Goal: Transaction & Acquisition: Purchase product/service

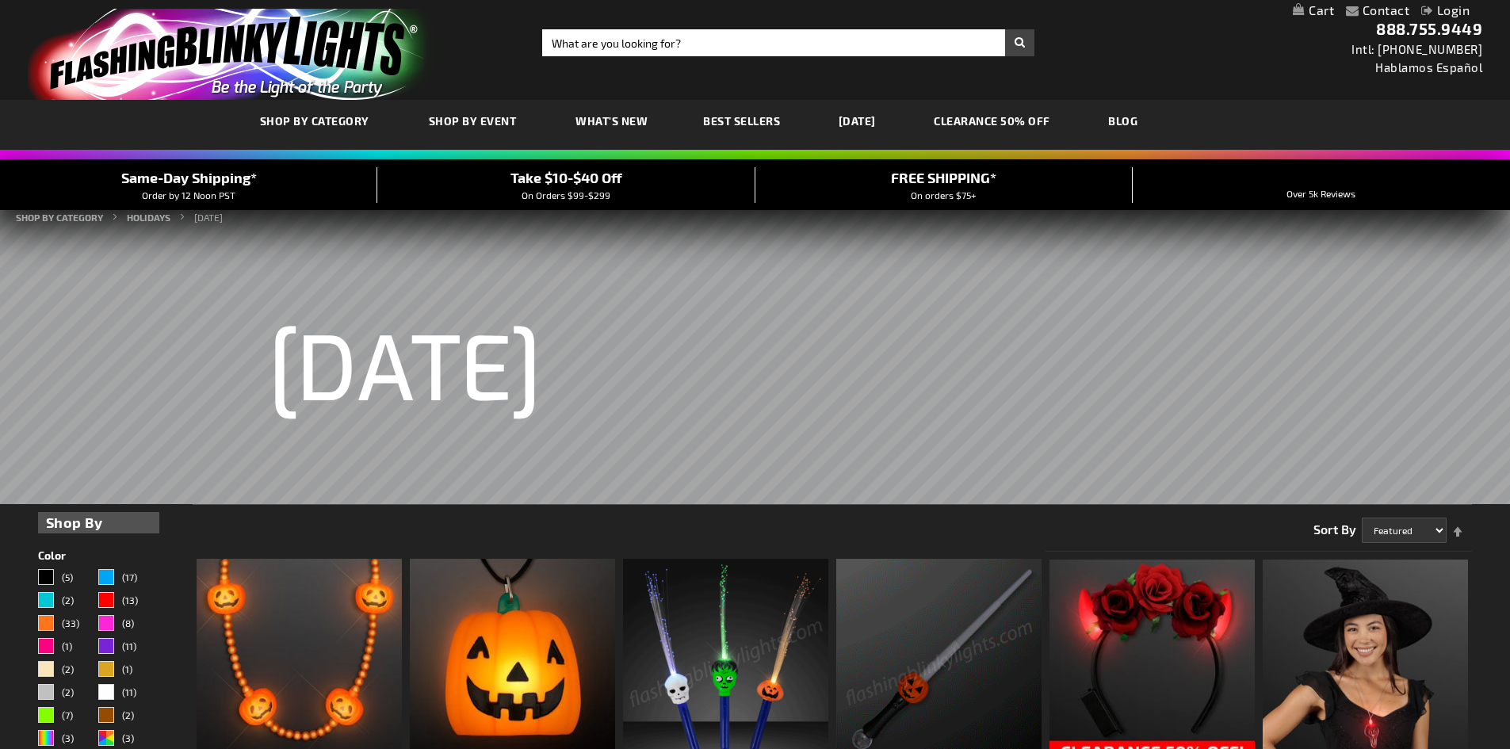
click at [1451, 10] on link "Login" at bounding box center [1445, 9] width 48 height 15
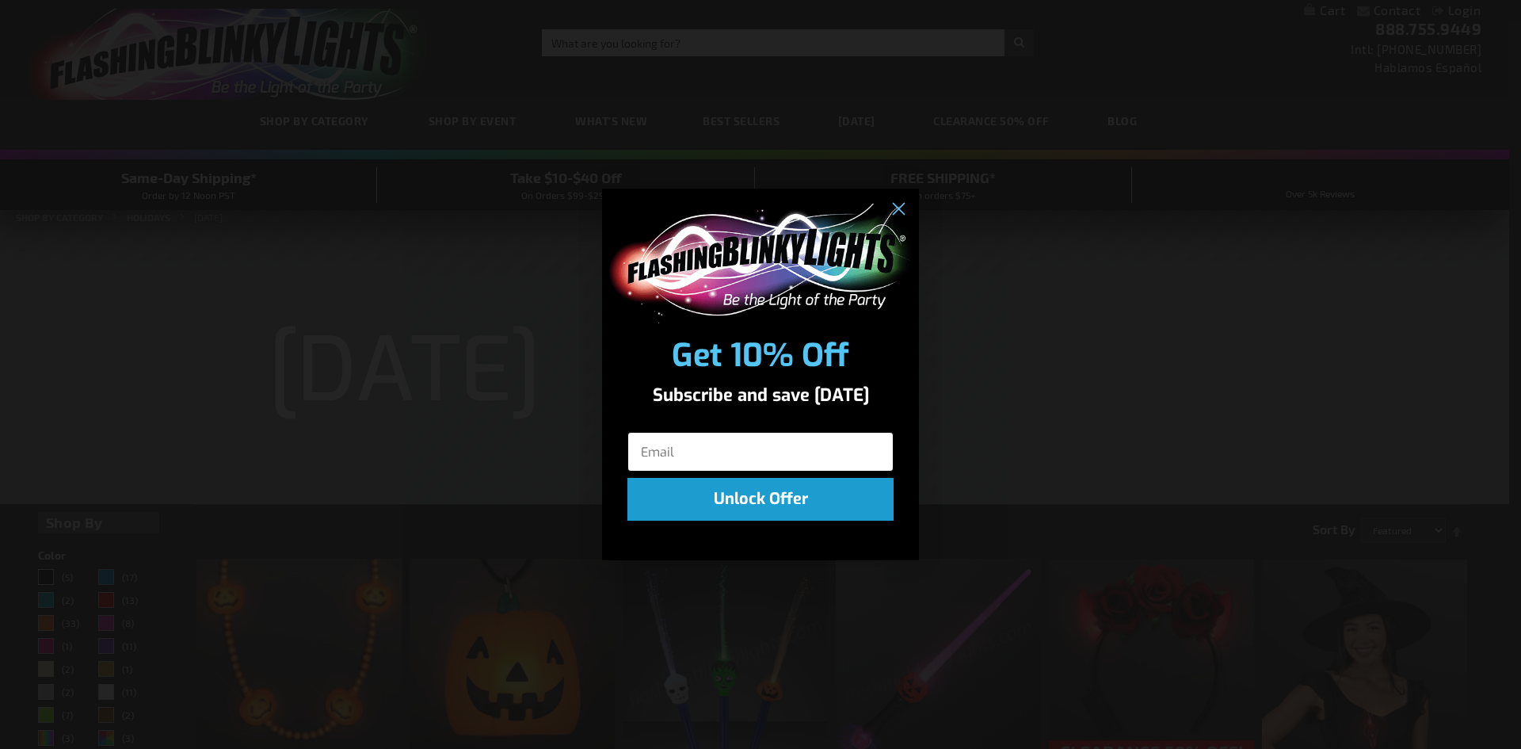
click at [701, 446] on input "Email" at bounding box center [761, 452] width 266 height 40
click at [669, 445] on input "Email" at bounding box center [761, 452] width 266 height 40
click at [895, 210] on circle "Close dialog" at bounding box center [898, 210] width 26 height 26
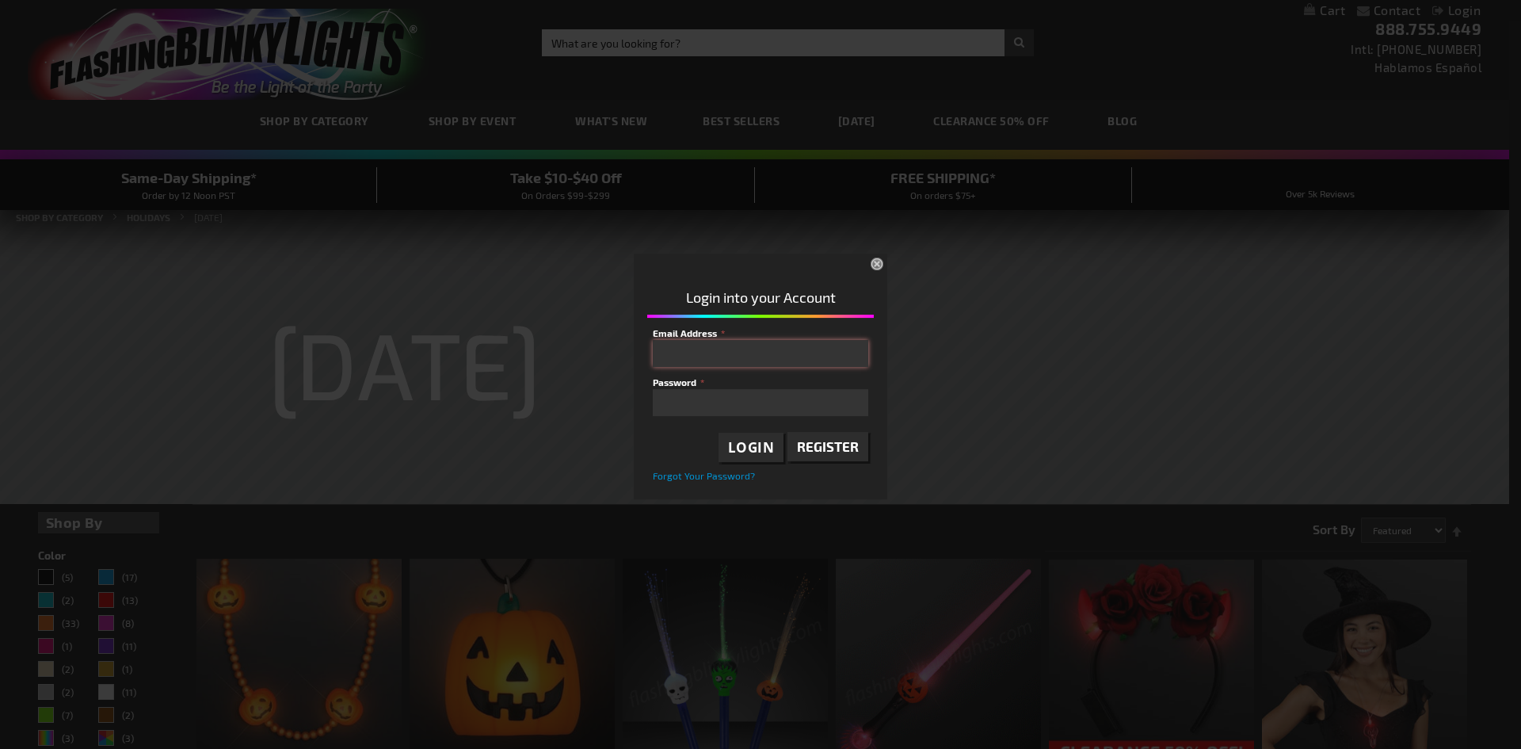
click at [689, 351] on input "Email Address" at bounding box center [761, 353] width 216 height 27
type input "[EMAIL_ADDRESS][DOMAIN_NAME]"
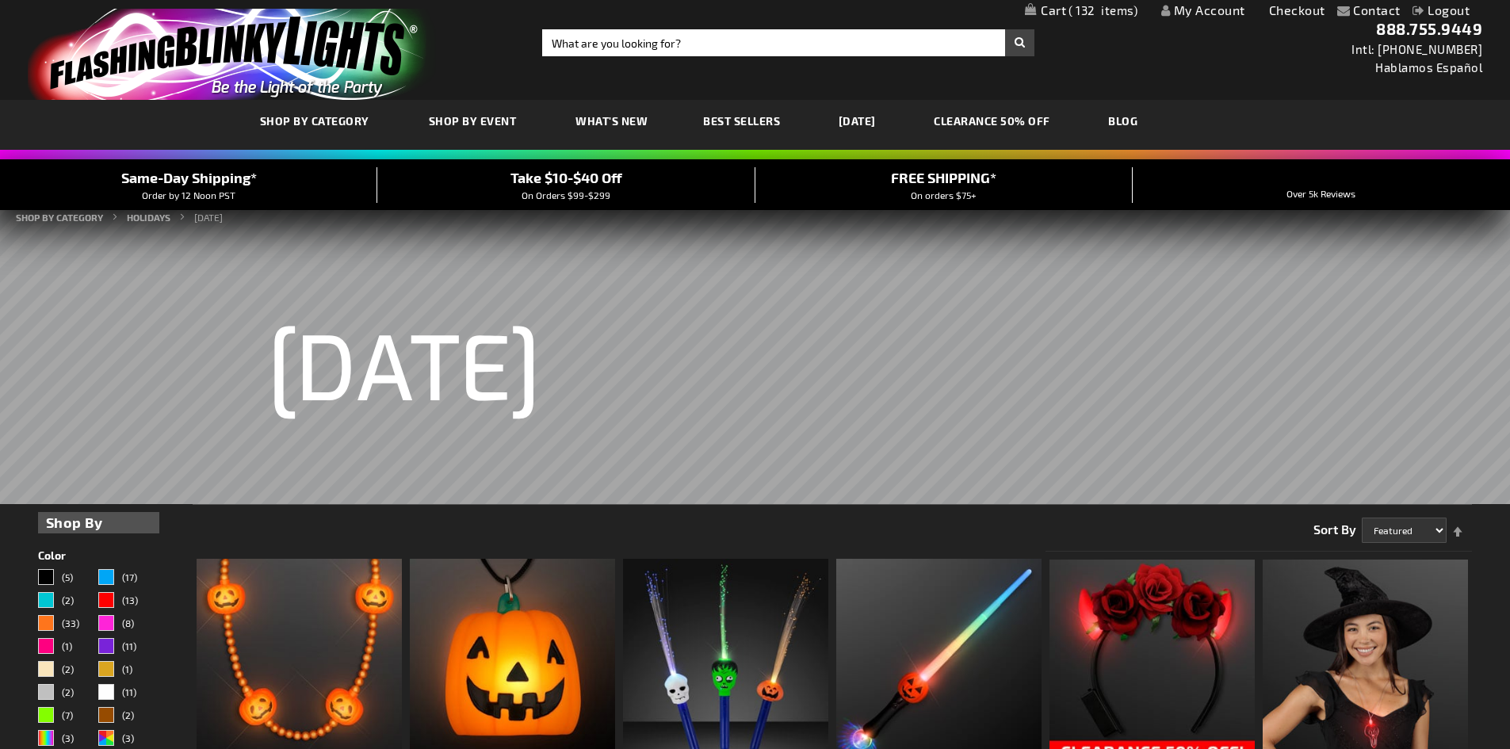
click at [1083, 8] on span "132" at bounding box center [1102, 10] width 69 height 14
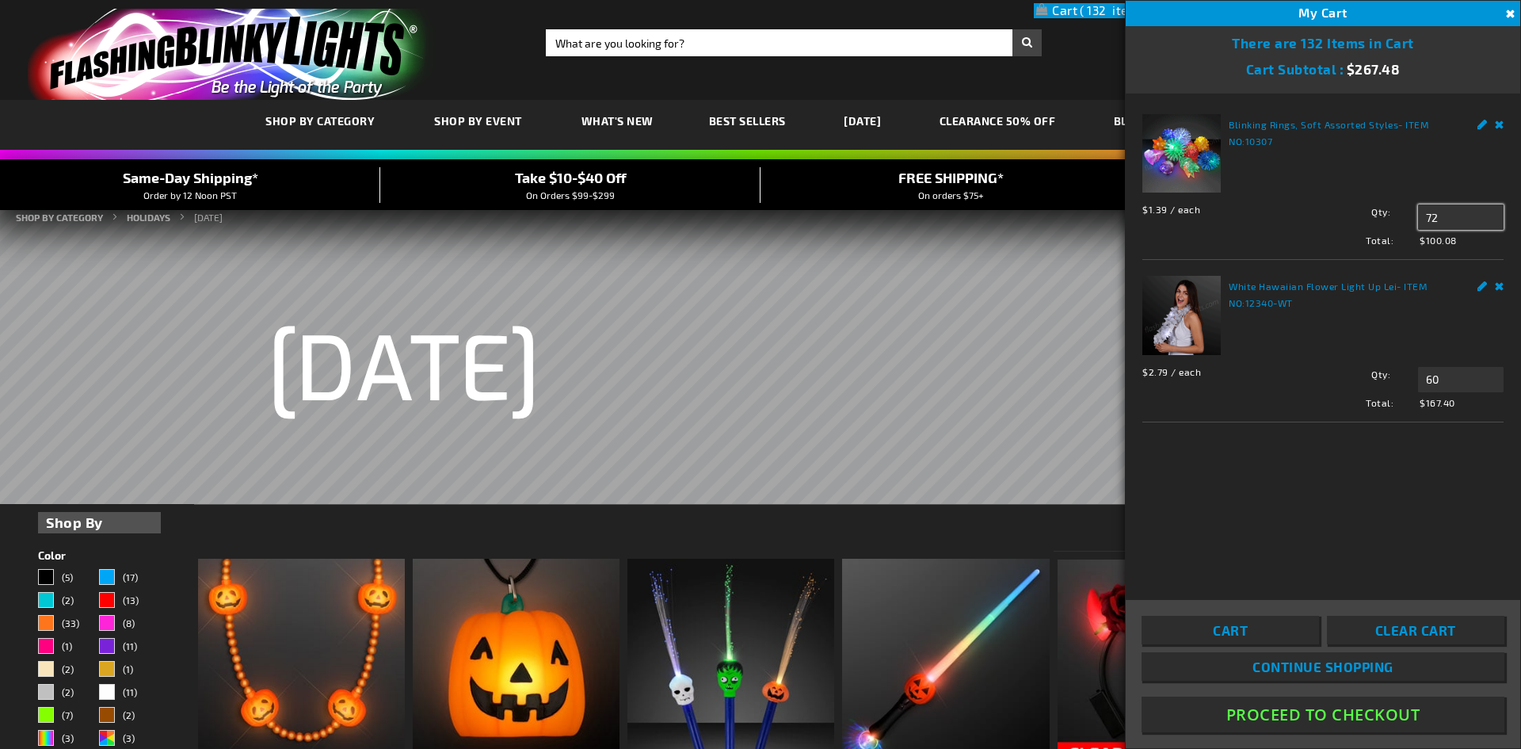
click at [1438, 216] on input "72" at bounding box center [1461, 216] width 86 height 25
click at [1453, 378] on input "60" at bounding box center [1461, 379] width 86 height 25
click at [1448, 218] on input "72" at bounding box center [1461, 216] width 86 height 25
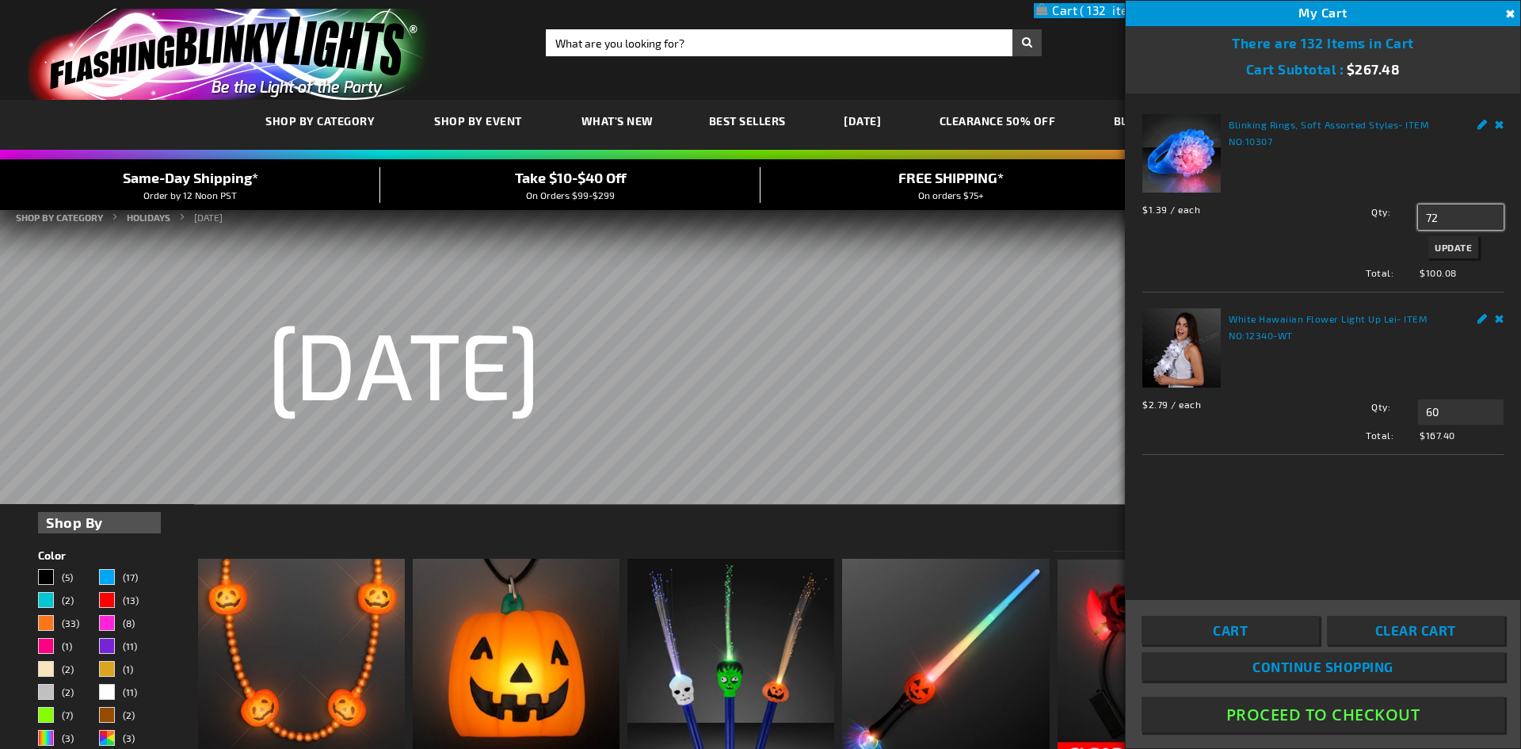
type input "7"
type input "65"
click at [1439, 412] on input "60" at bounding box center [1461, 411] width 86 height 25
type input "65"
click at [1443, 445] on span "Update" at bounding box center [1453, 442] width 37 height 11
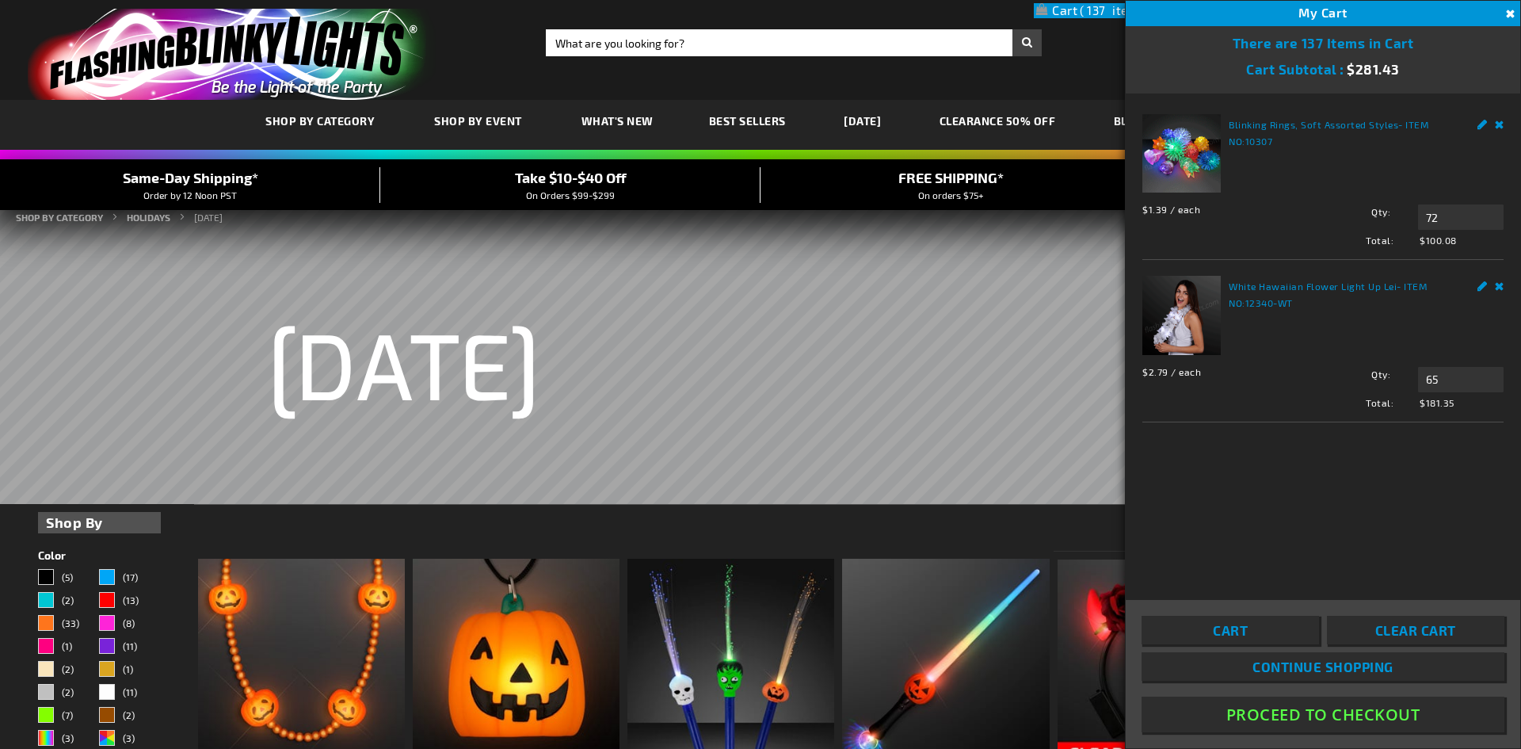
click at [1439, 269] on li "White Hawaiian Flower Light Up Lei - ITEM NO: 12340-WT $2.79 / each Total: $181…" at bounding box center [1323, 341] width 361 height 162
click at [1334, 712] on button "Proceed To Checkout" at bounding box center [1323, 715] width 363 height 36
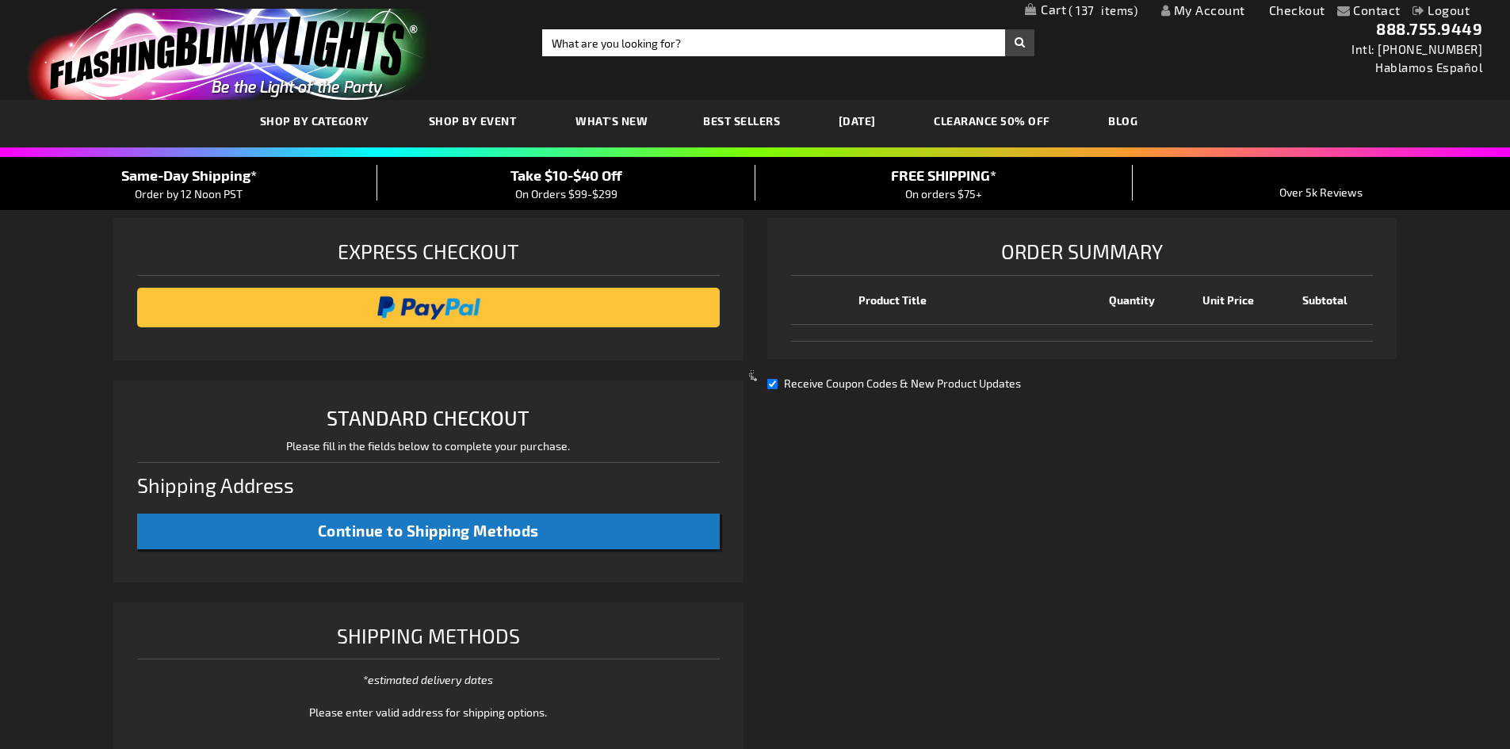
select select "US"
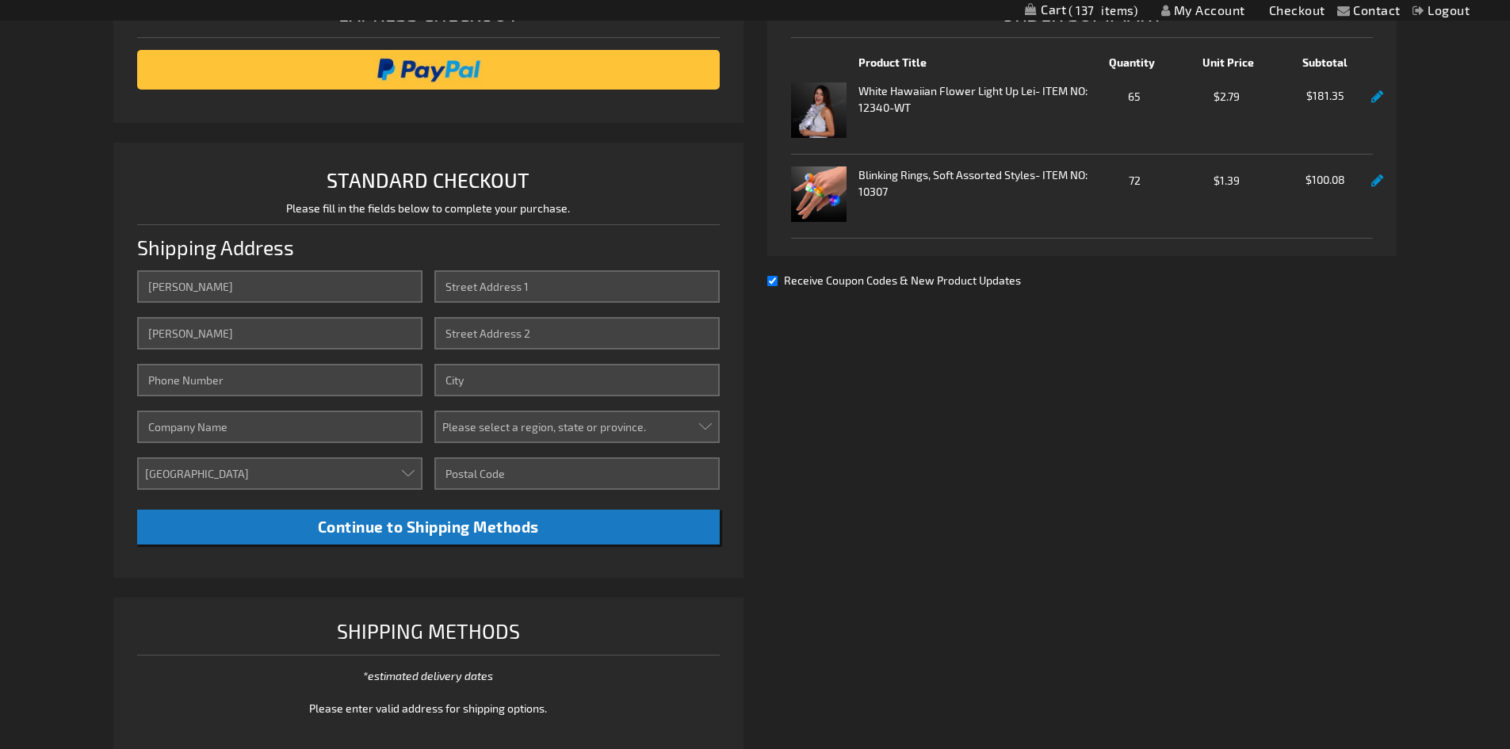
scroll to position [79, 0]
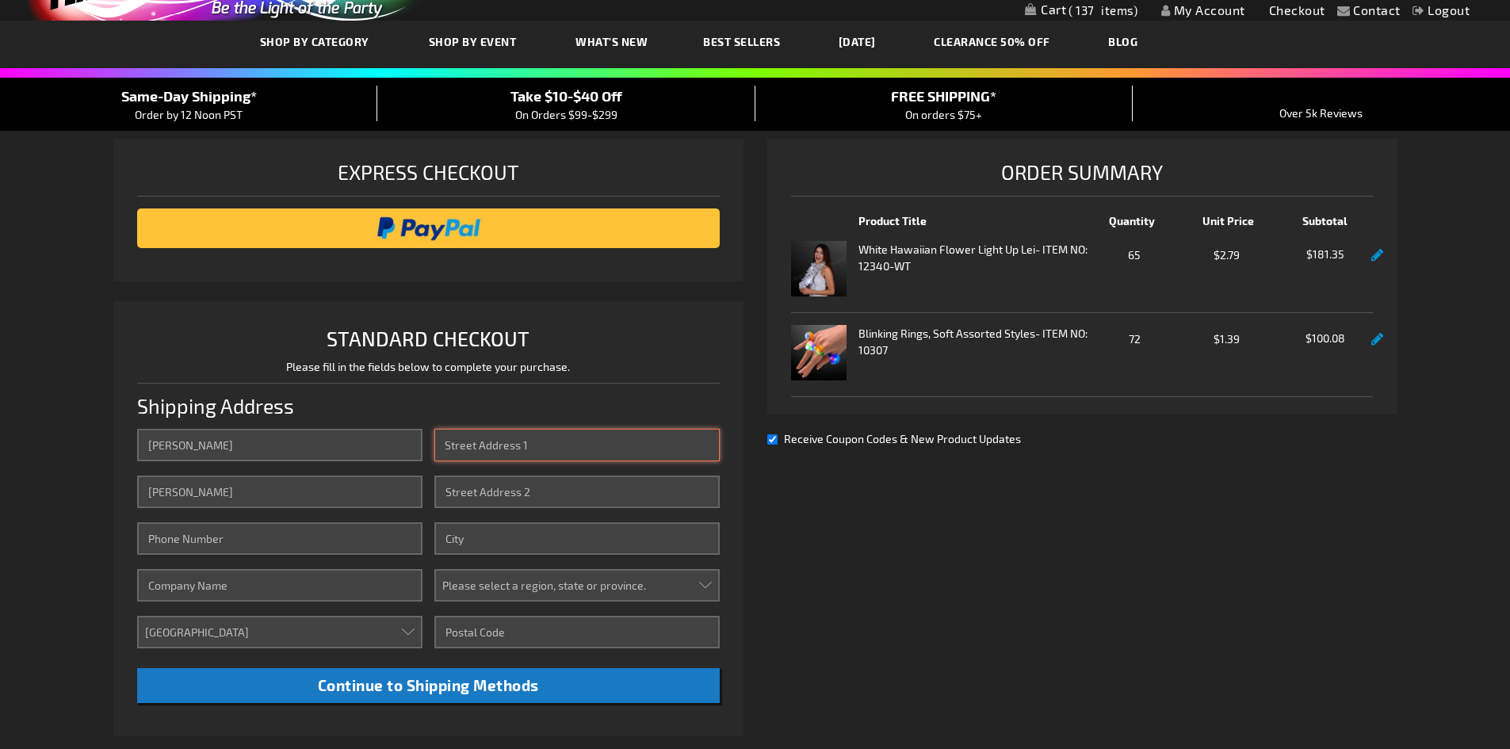
click at [525, 451] on input "Street Address: Line 1" at bounding box center [576, 445] width 285 height 32
type input "[STREET_ADDRESS]"
type input "8138332605"
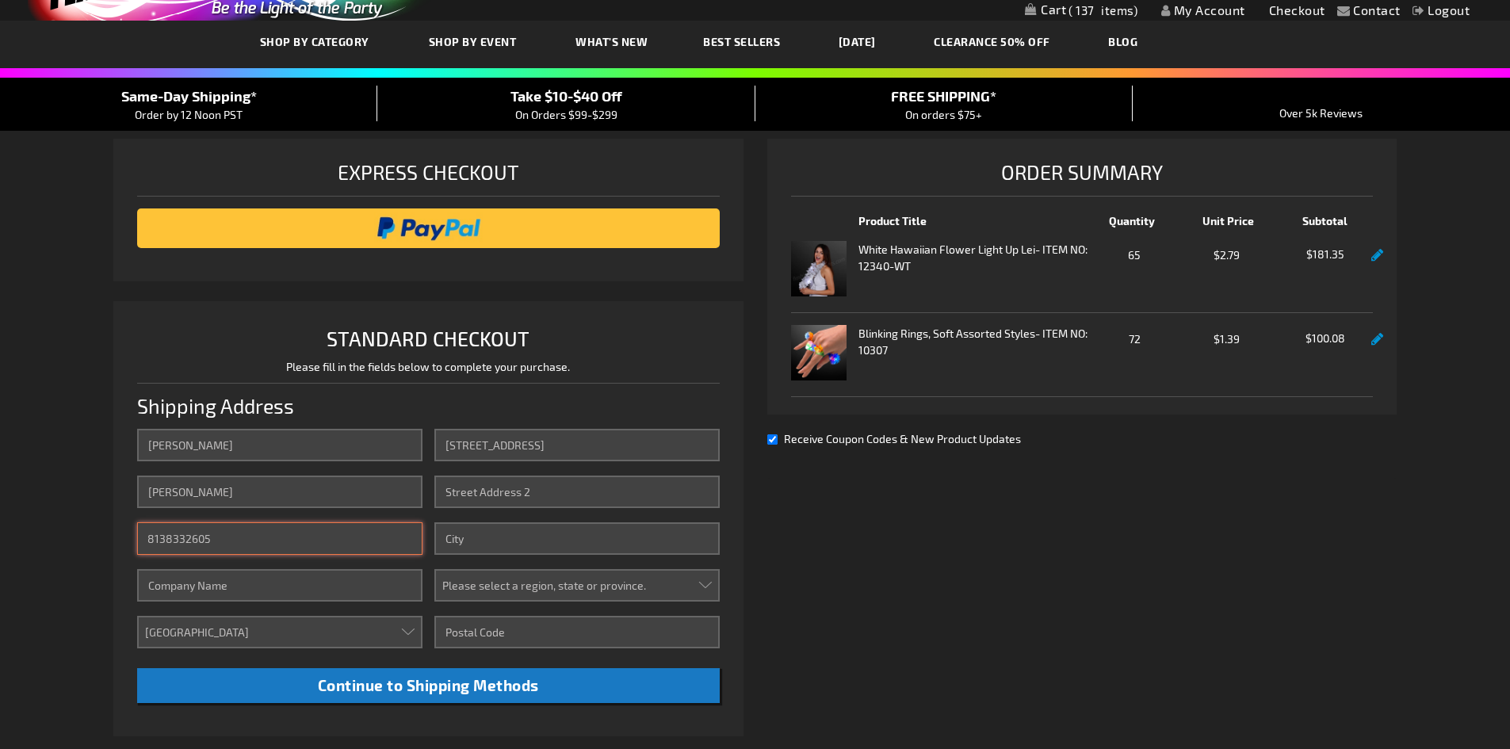
type input "Parkland Estates Civic Club"
type input "4902"
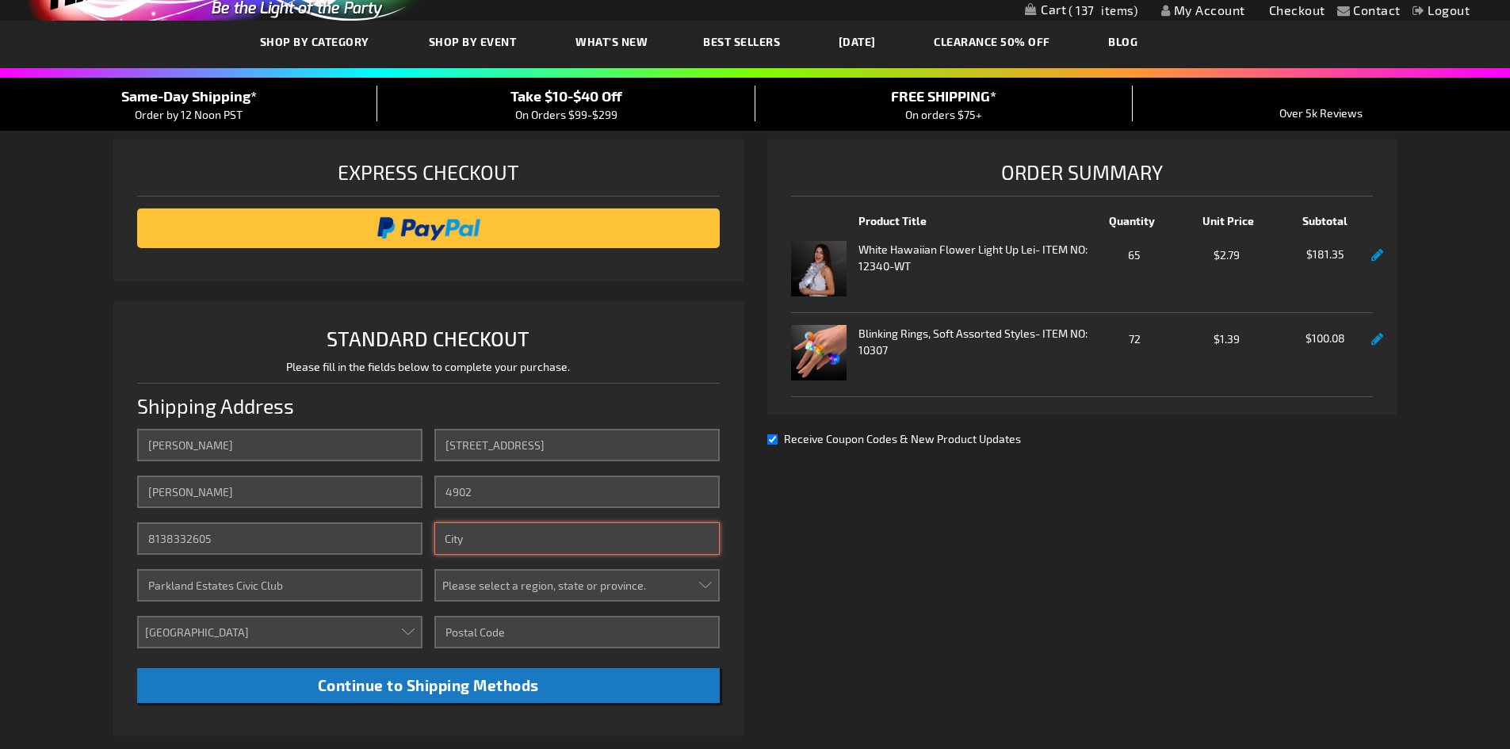
type input "Tampa"
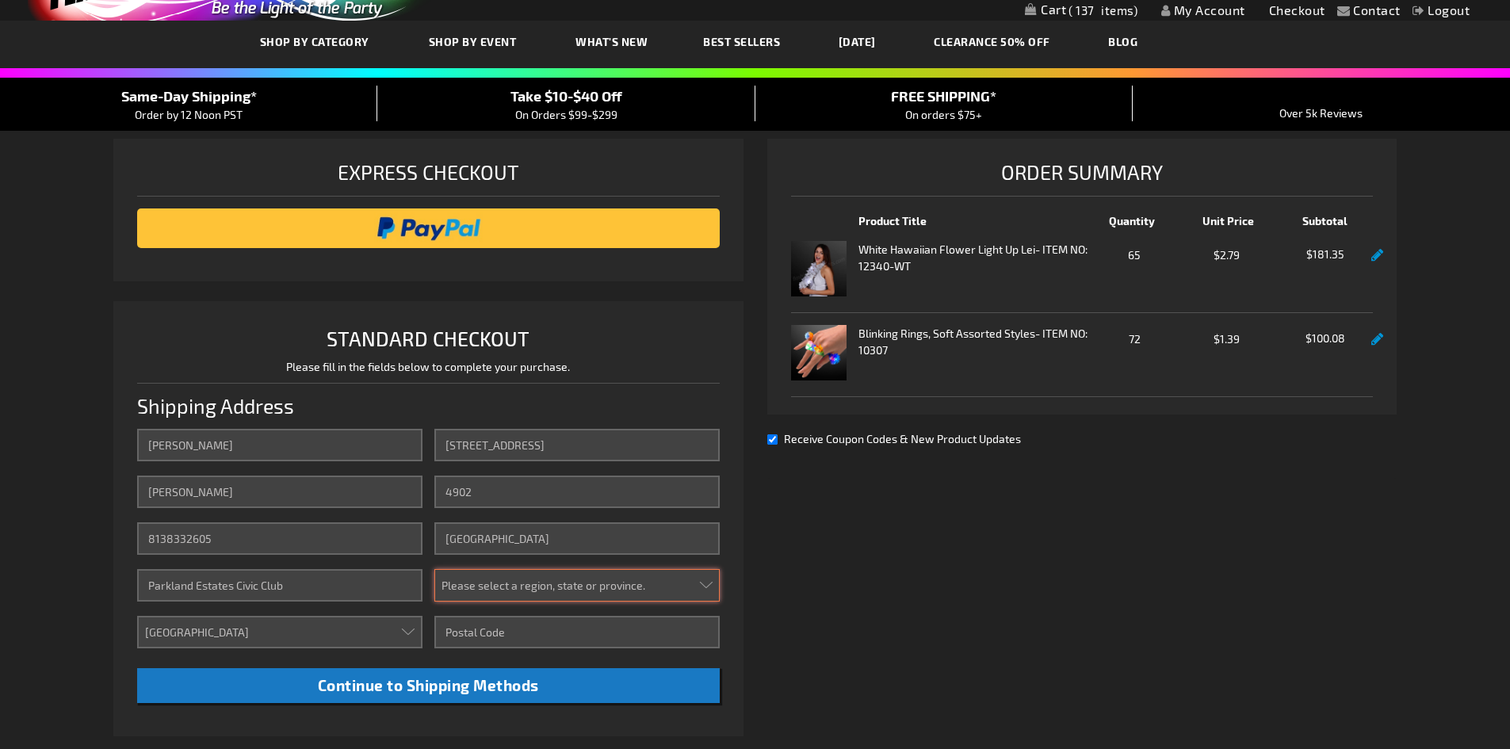
select select "18"
type input "33609"
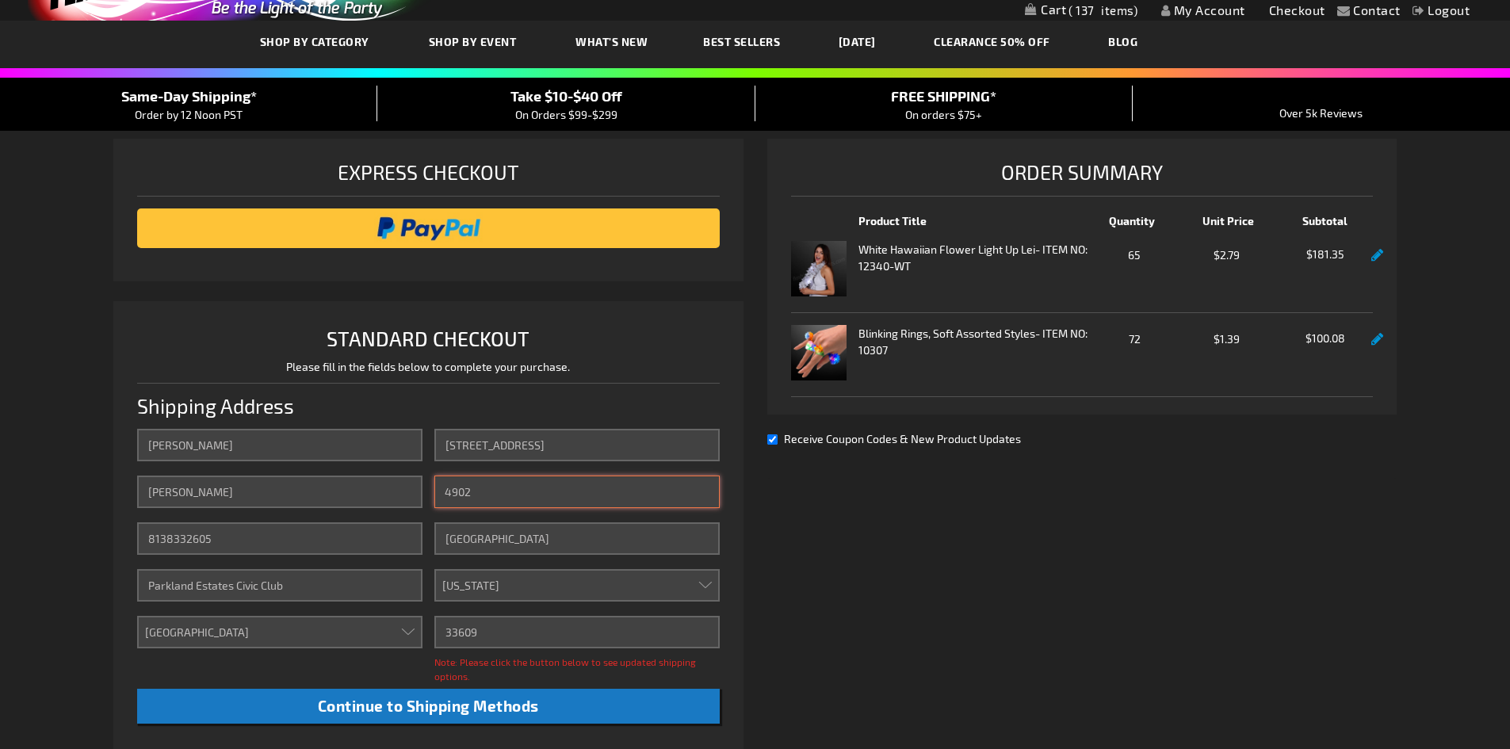
drag, startPoint x: 474, startPoint y: 493, endPoint x: 444, endPoint y: 492, distance: 30.1
click at [444, 492] on input "4902" at bounding box center [576, 491] width 285 height 32
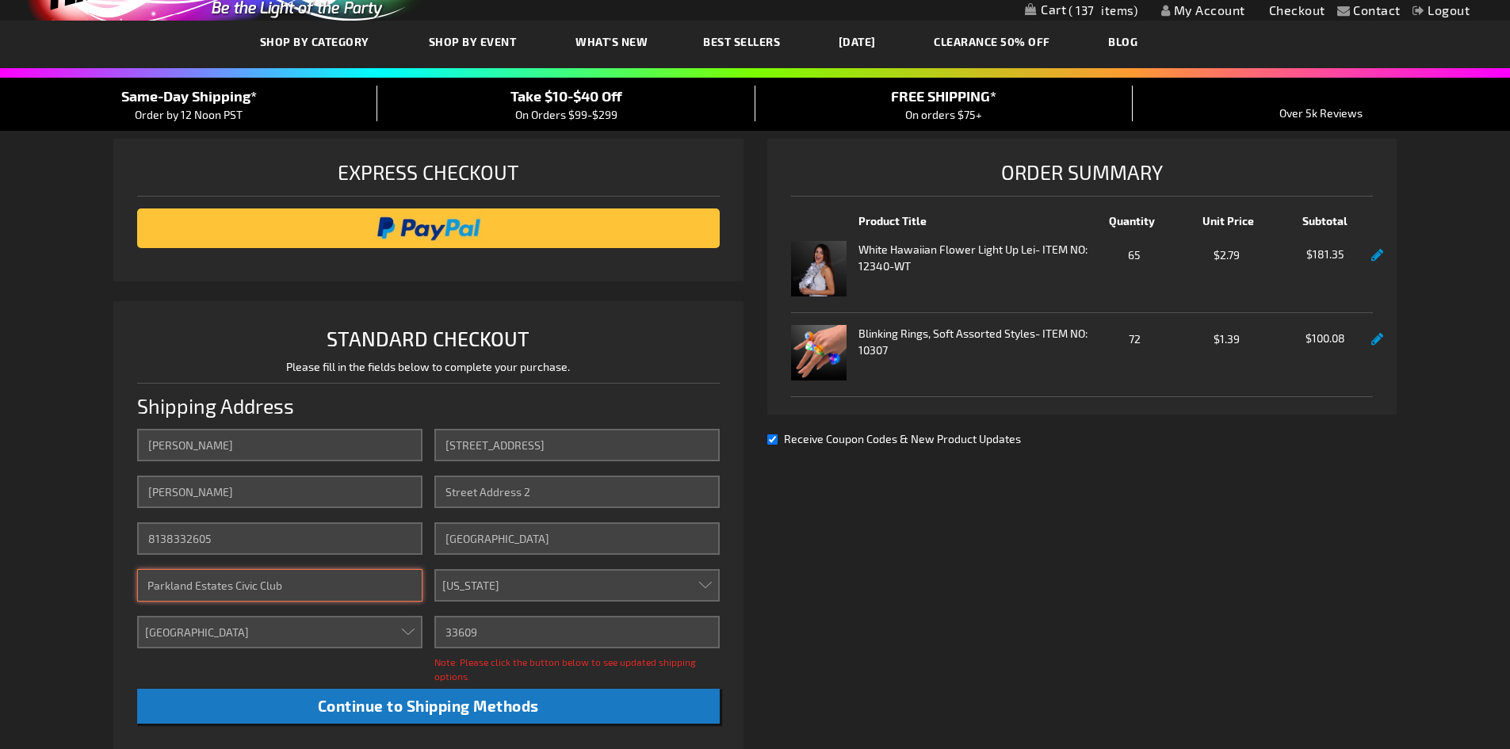
drag, startPoint x: 282, startPoint y: 582, endPoint x: 121, endPoint y: 583, distance: 160.9
click at [126, 586] on li "STANDARD CHECKOUT Please fill in the fields below to complete your purchase. Sh…" at bounding box center [428, 529] width 630 height 456
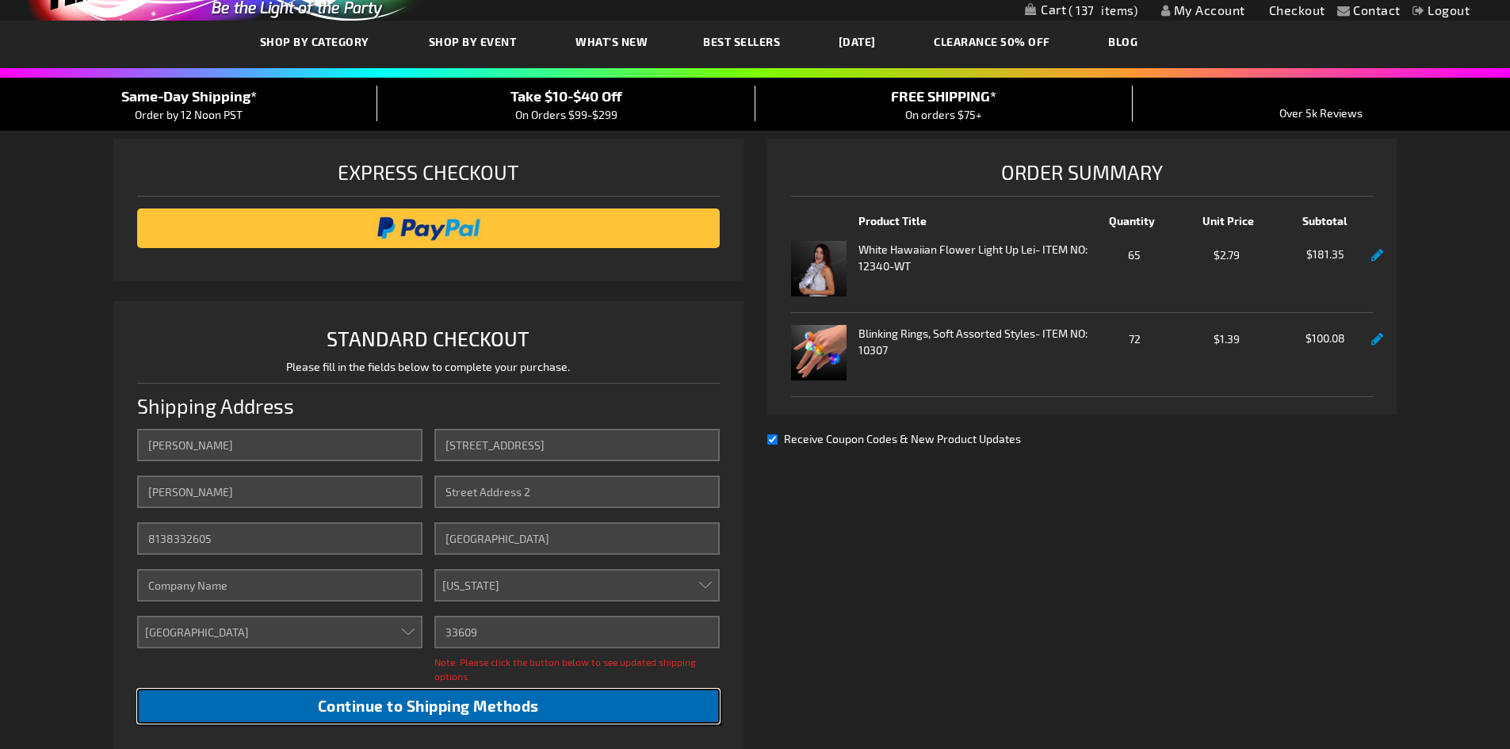
click at [429, 709] on span "Continue to Shipping Methods" at bounding box center [428, 706] width 221 height 18
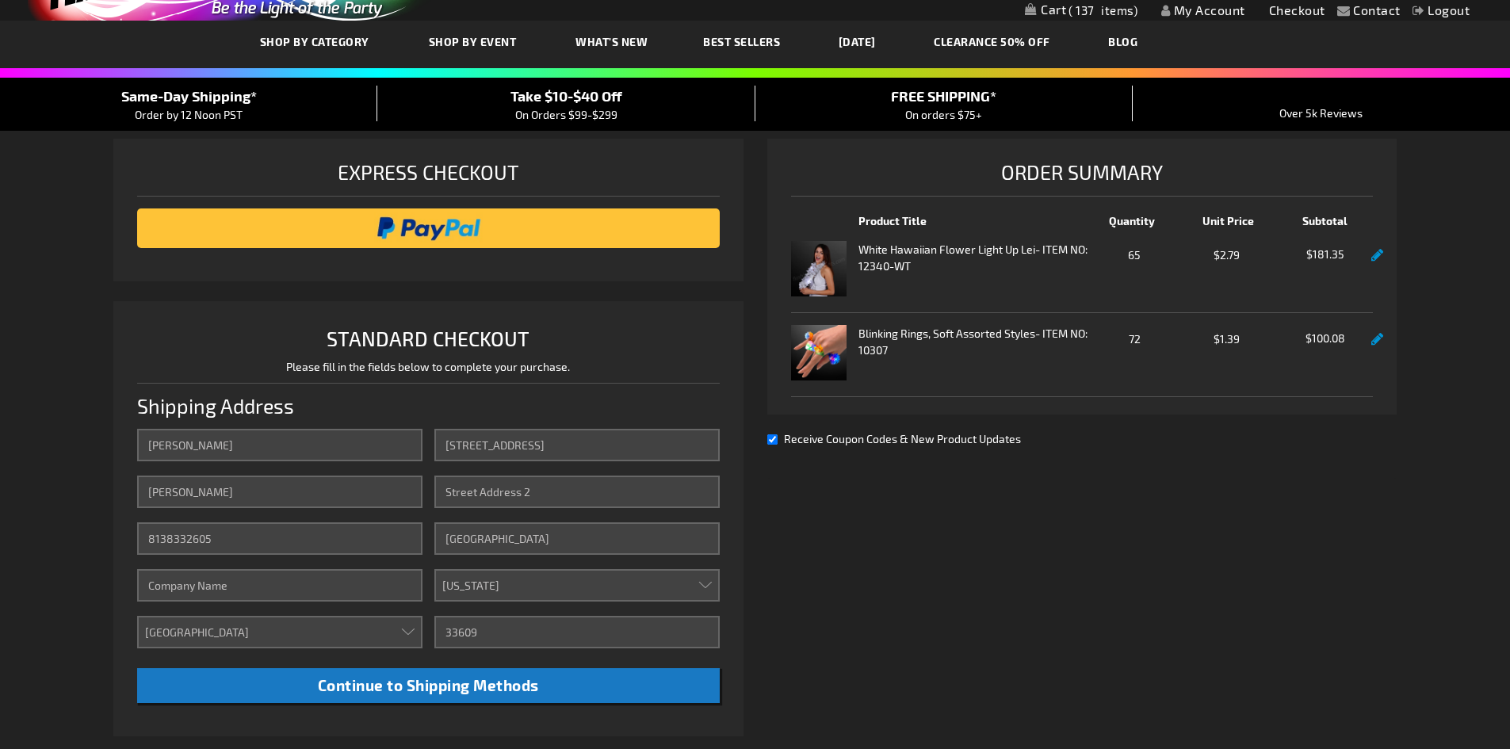
click at [558, 100] on span "Take $10-$40 Off" at bounding box center [566, 95] width 112 height 17
click at [955, 102] on span "FREE SHIPPING*" at bounding box center [943, 95] width 105 height 17
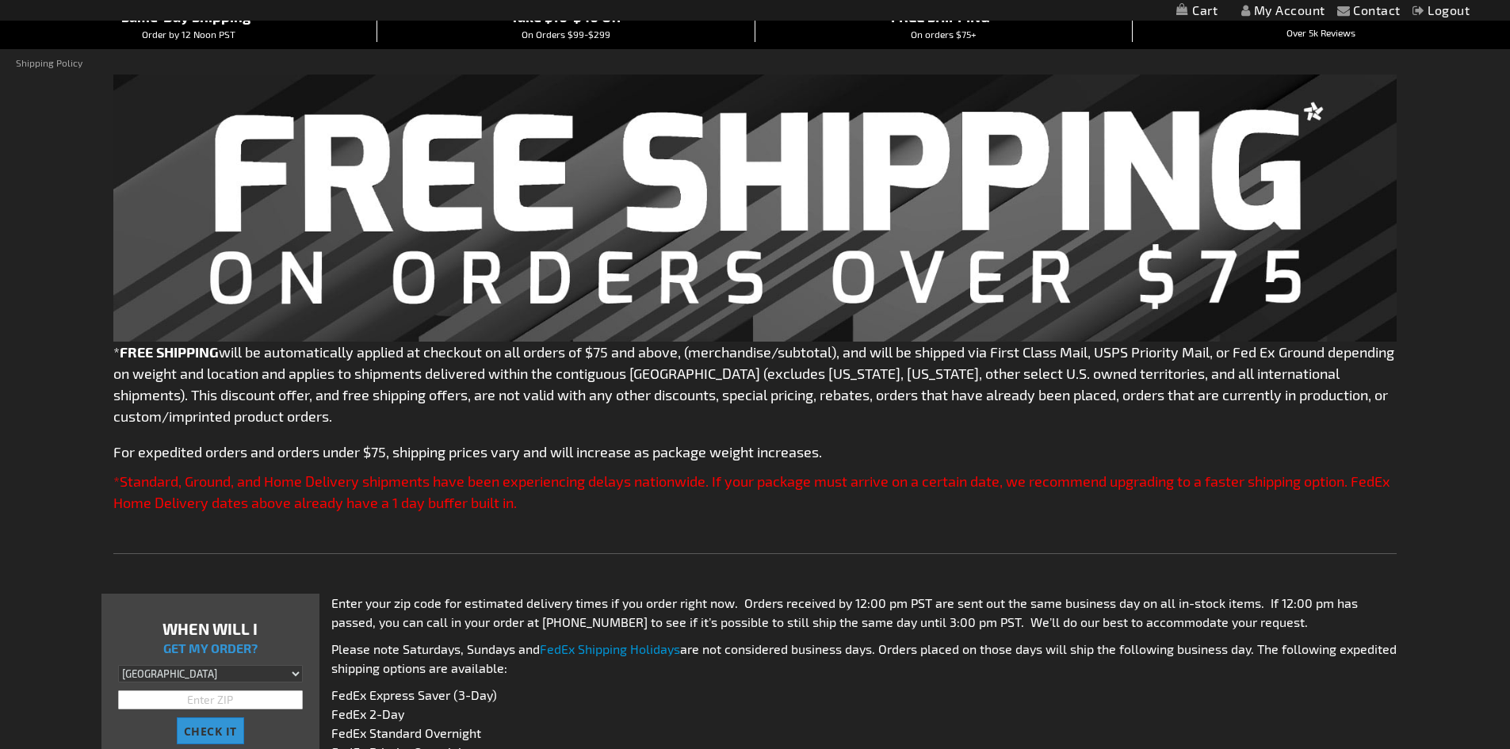
scroll to position [317, 0]
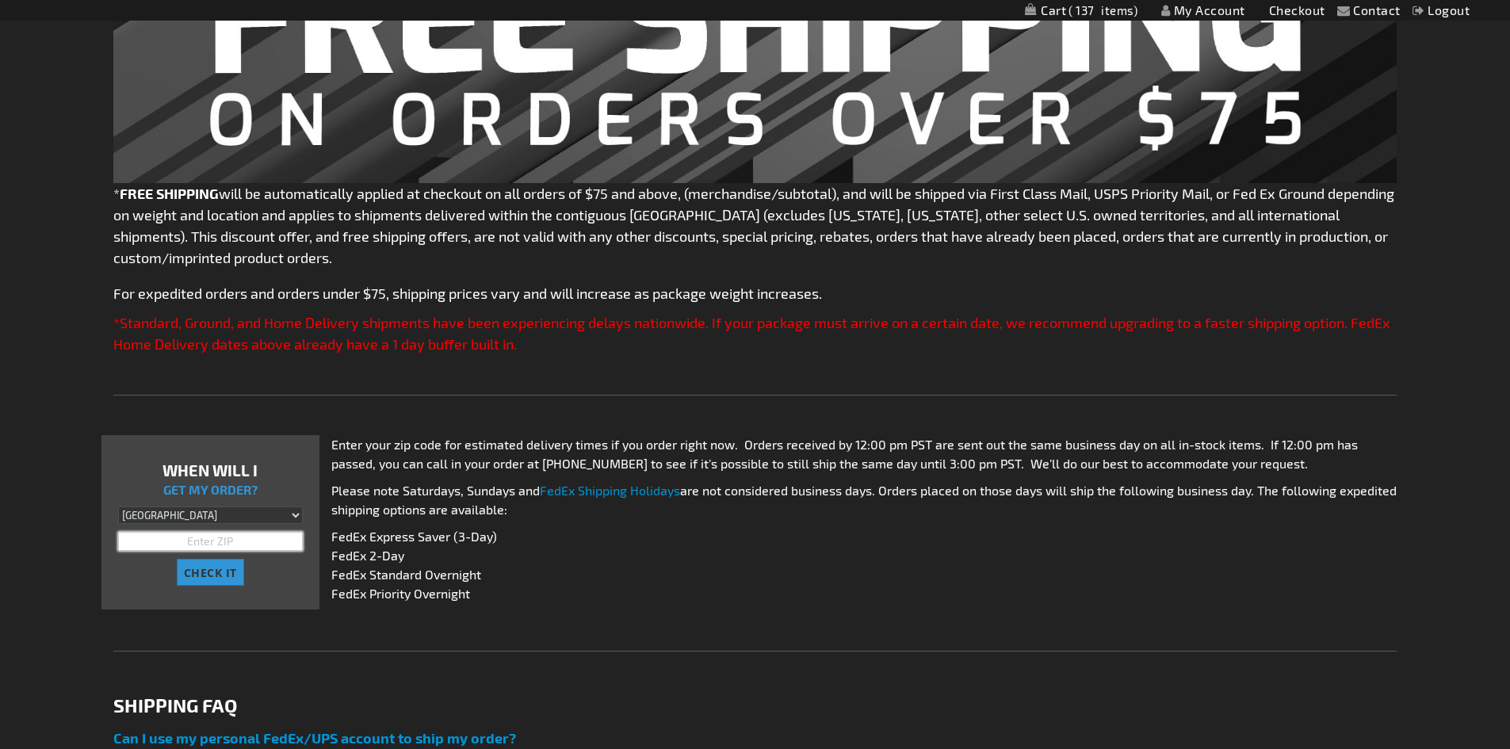
click at [197, 540] on input "text" at bounding box center [210, 541] width 185 height 19
type input "33609"
click at [213, 570] on span "CHECK IT" at bounding box center [210, 572] width 53 height 15
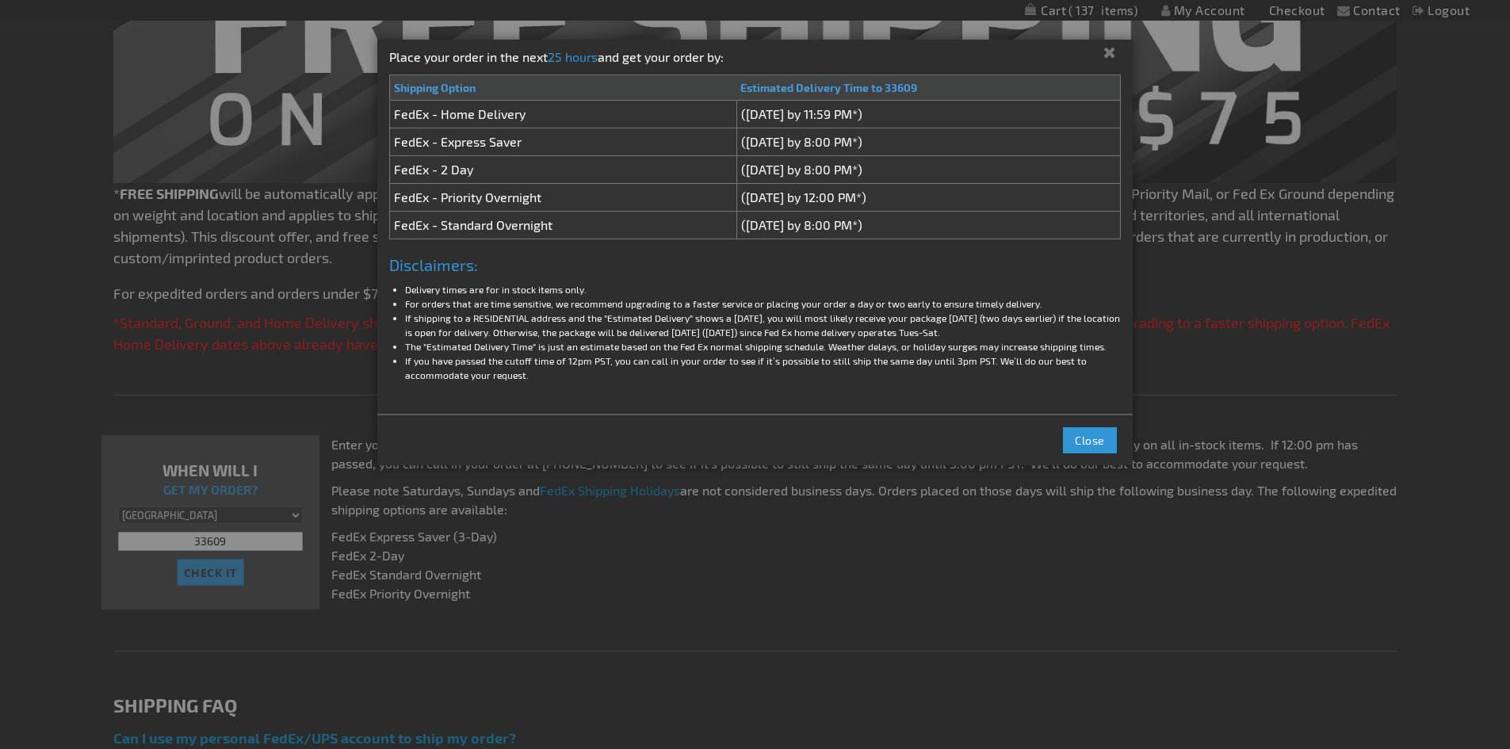
click at [651, 227] on td "FedEx - Standard Overnight" at bounding box center [563, 226] width 346 height 28
click at [1080, 438] on span "Close" at bounding box center [1090, 439] width 30 height 13
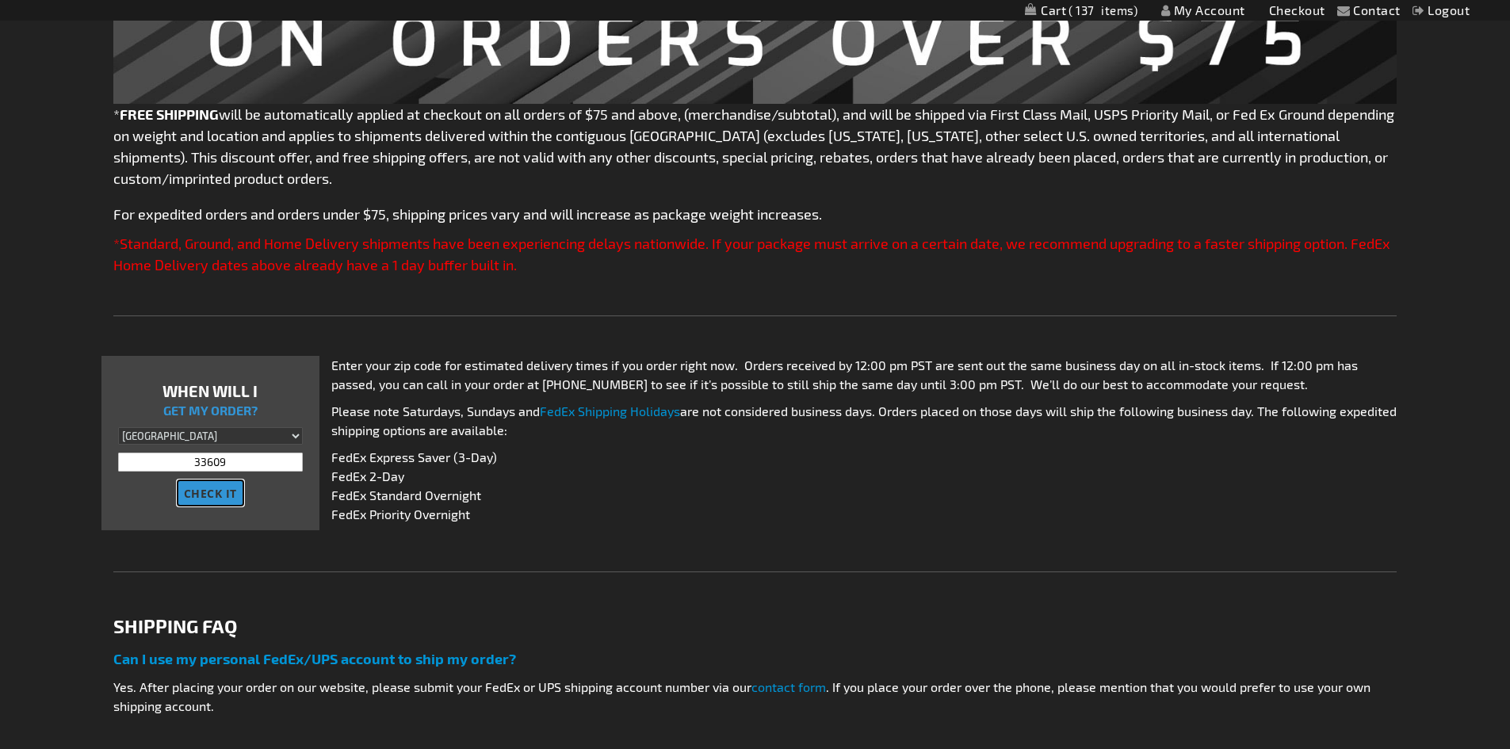
scroll to position [0, 0]
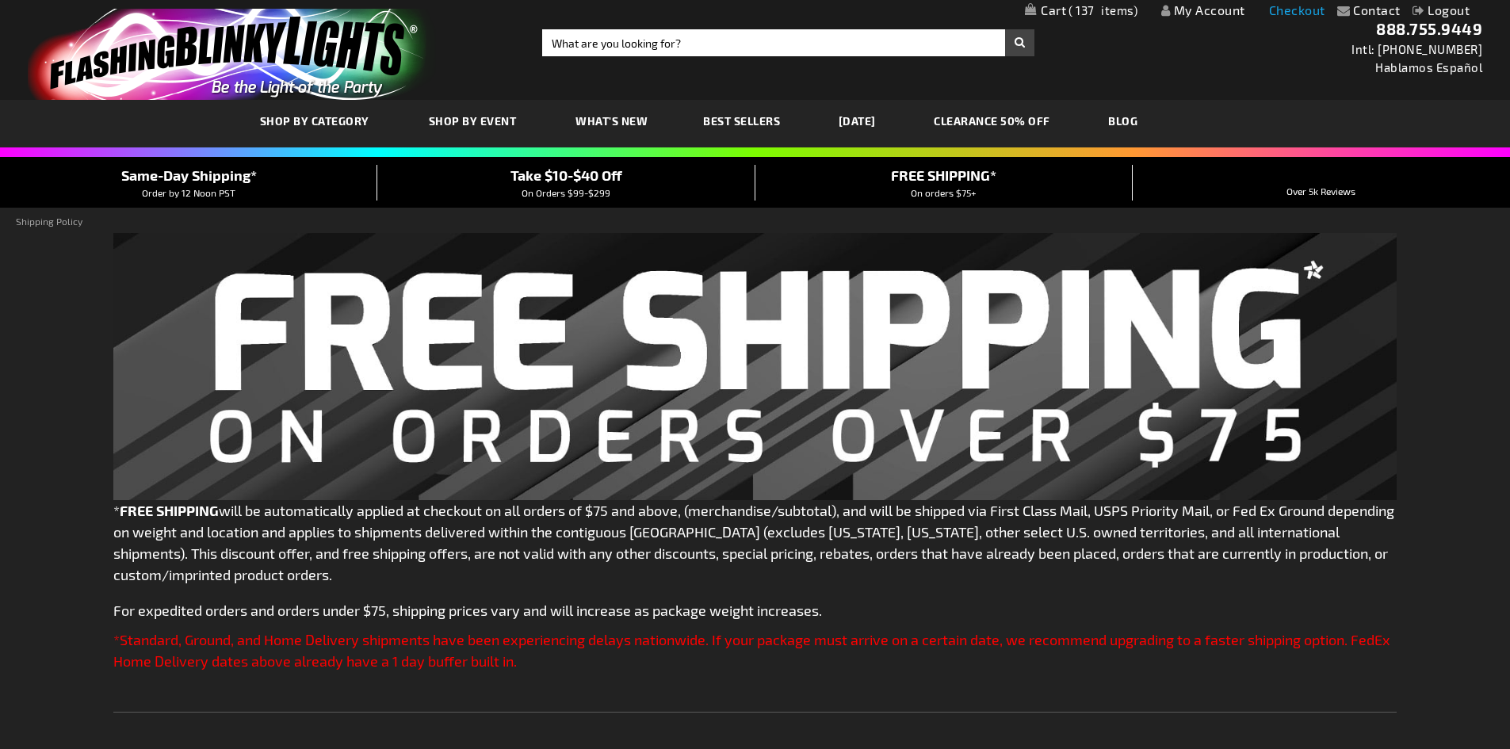
click at [1300, 8] on link "Checkout" at bounding box center [1297, 9] width 56 height 15
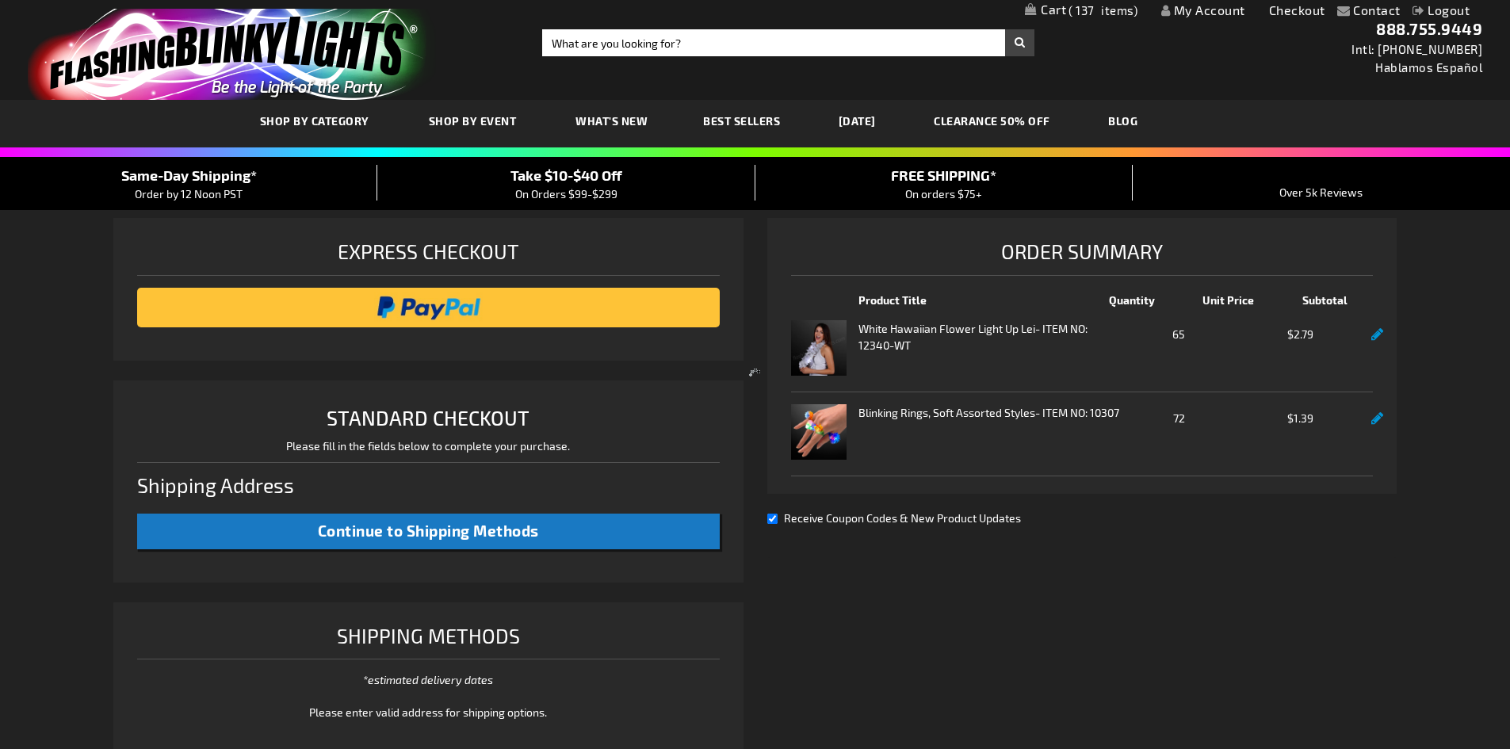
select select "US"
select select "18"
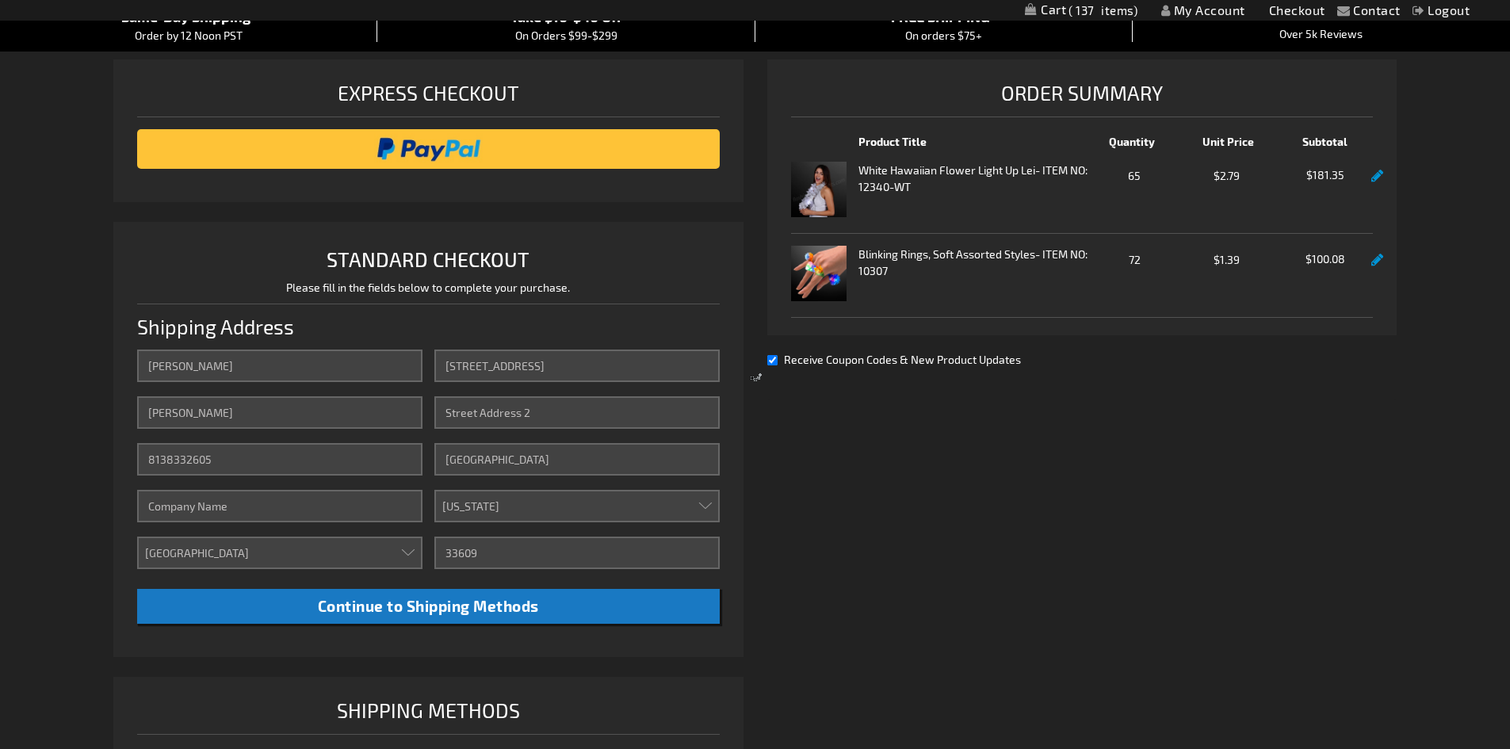
scroll to position [317, 0]
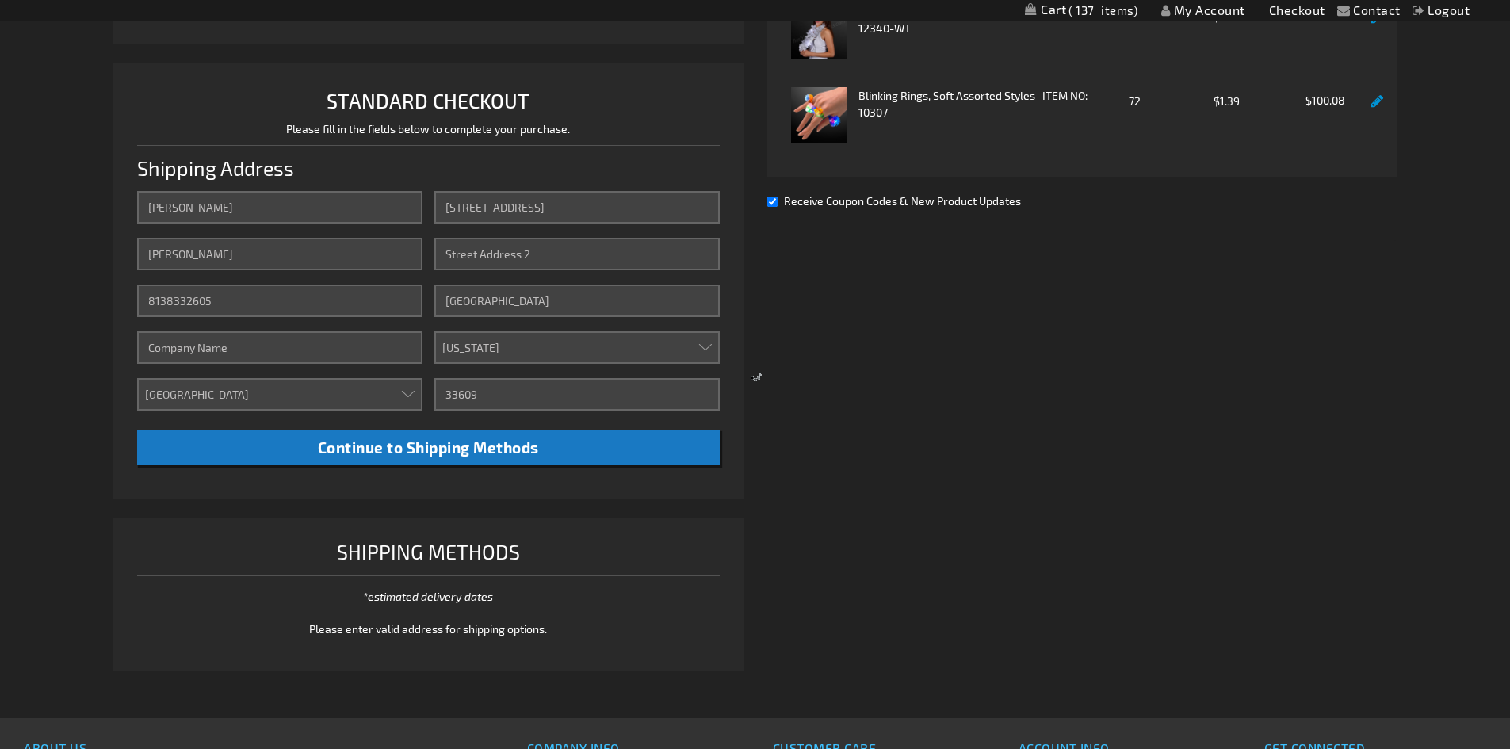
click at [514, 452] on div at bounding box center [755, 374] width 1510 height 749
click at [456, 449] on div at bounding box center [755, 374] width 1510 height 749
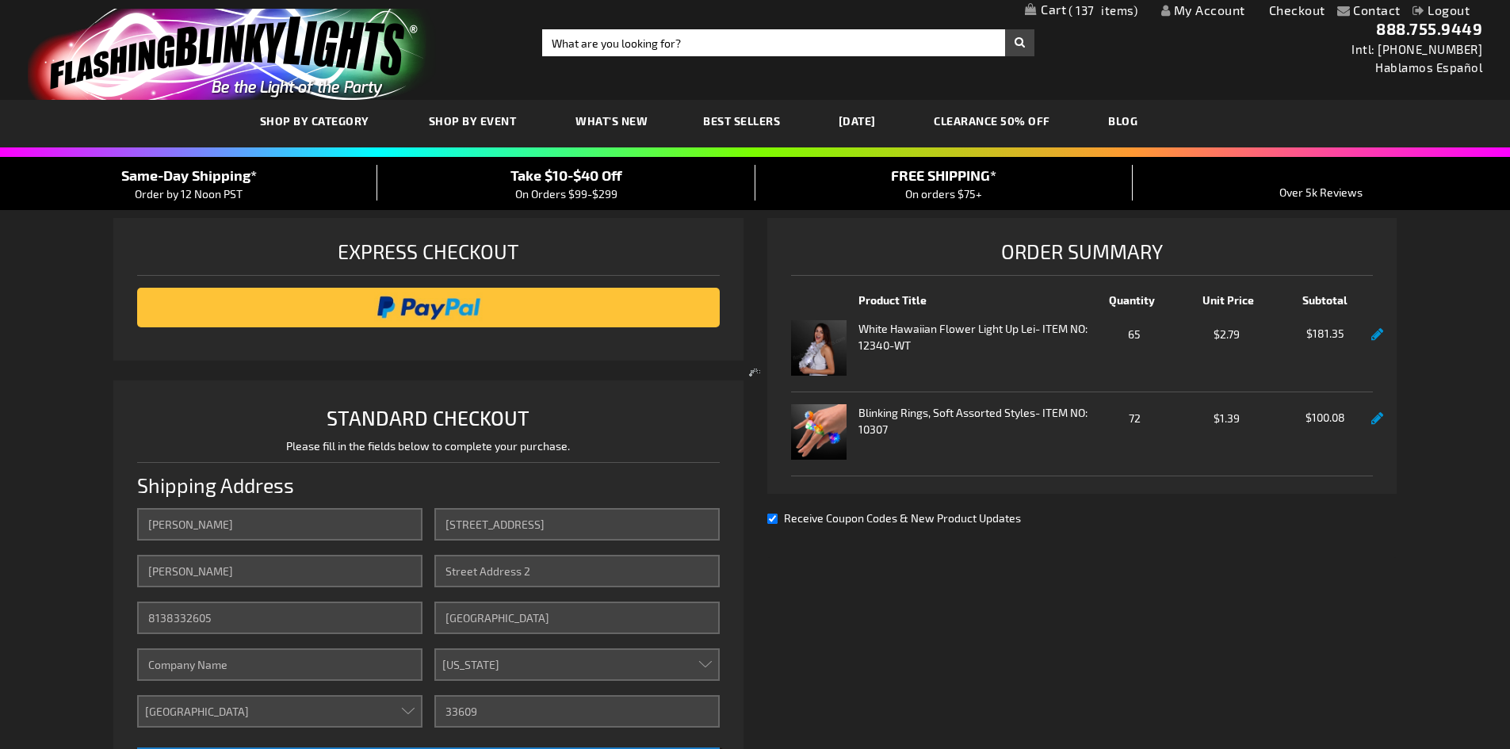
scroll to position [158, 0]
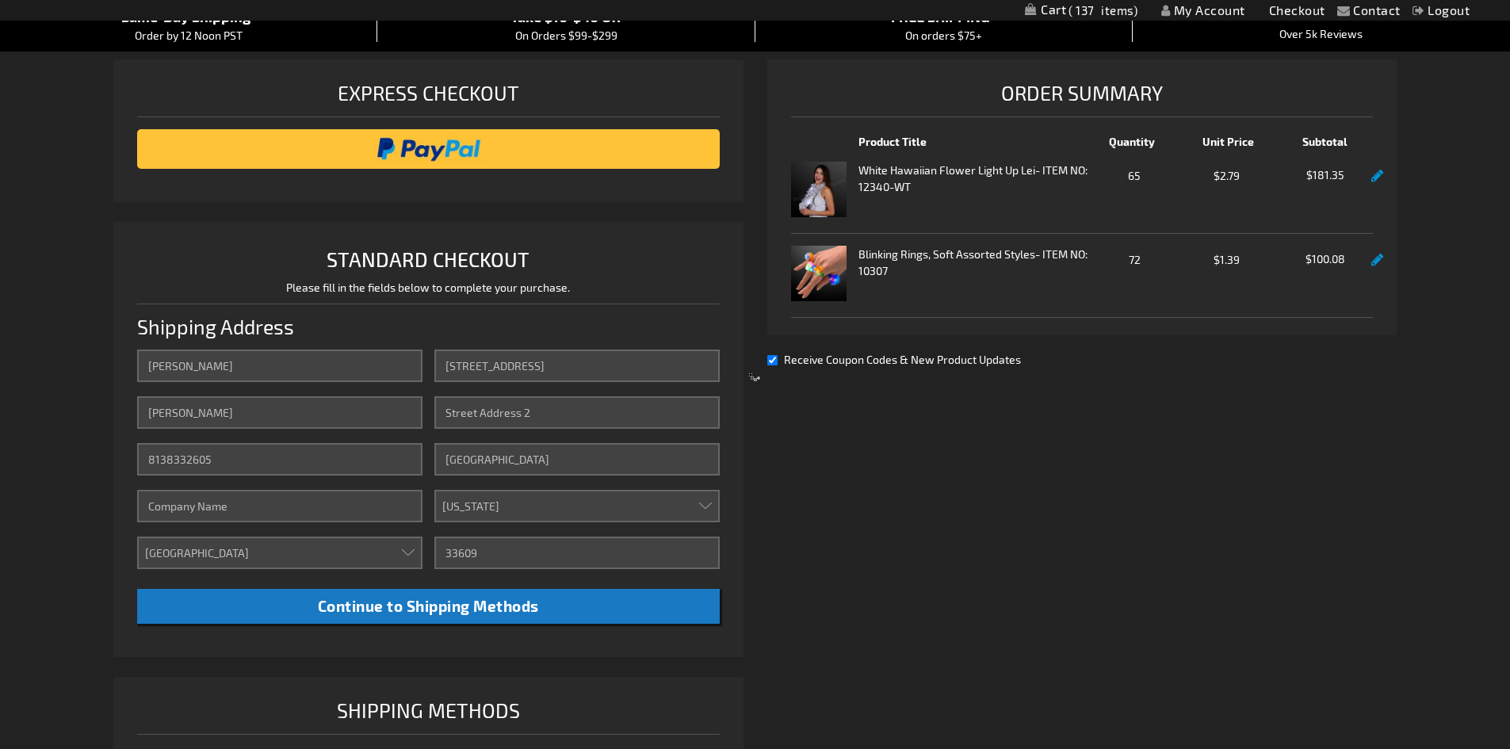
click at [774, 360] on div at bounding box center [755, 374] width 1510 height 749
click at [769, 358] on div at bounding box center [755, 374] width 1510 height 749
click at [772, 358] on div at bounding box center [755, 374] width 1510 height 749
click at [1201, 586] on div at bounding box center [755, 374] width 1510 height 749
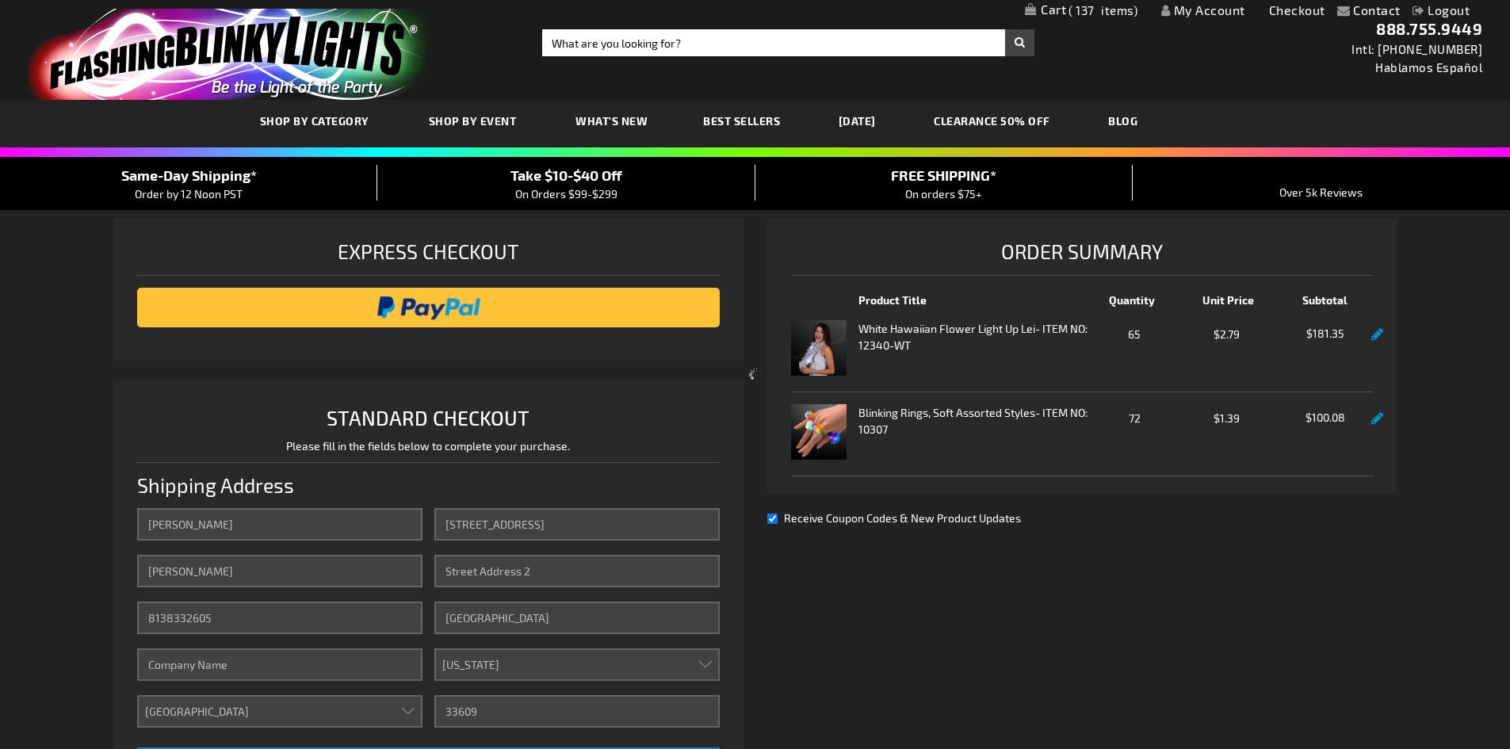
click at [770, 517] on div at bounding box center [755, 374] width 1510 height 749
click at [1192, 11] on link "My Account" at bounding box center [1203, 9] width 84 height 15
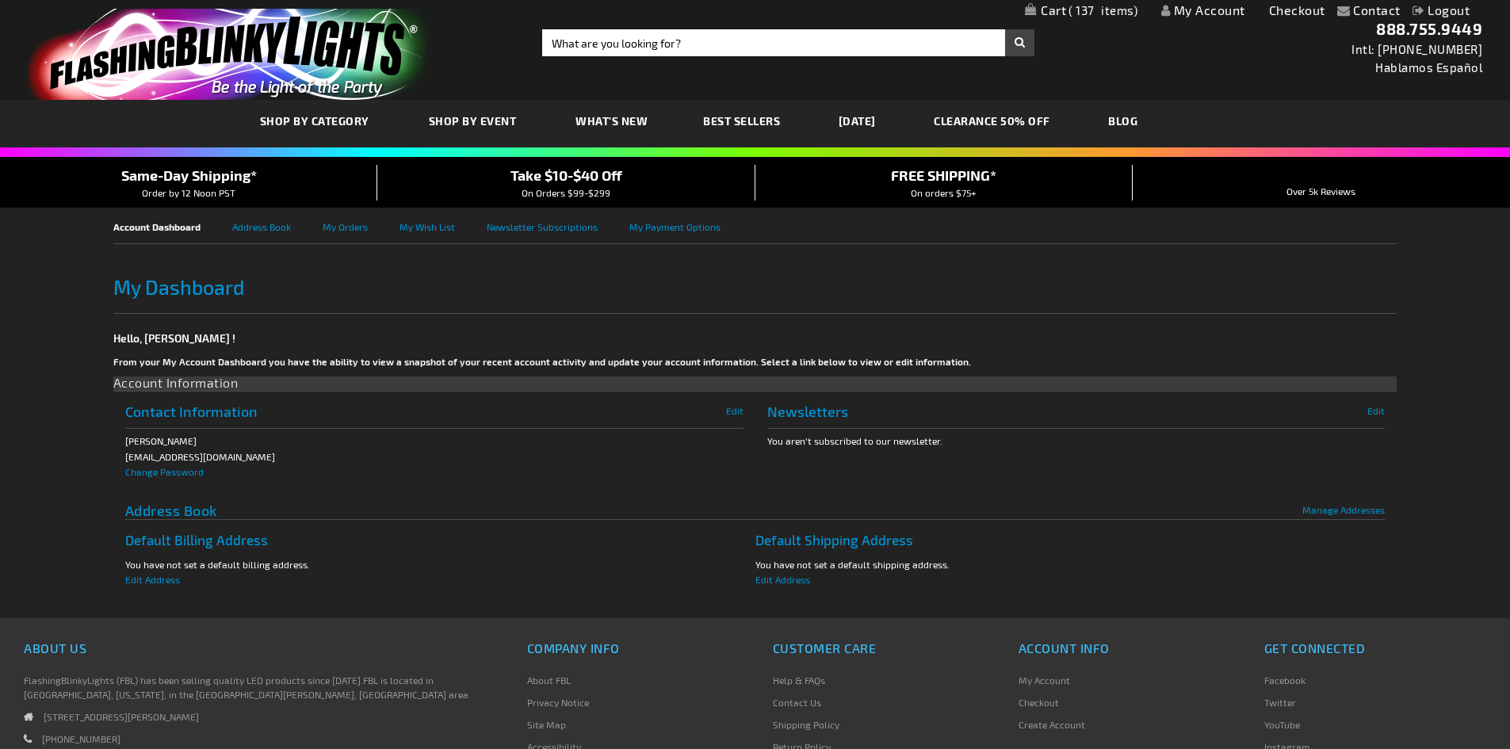
click at [1086, 6] on span "137" at bounding box center [1102, 10] width 69 height 14
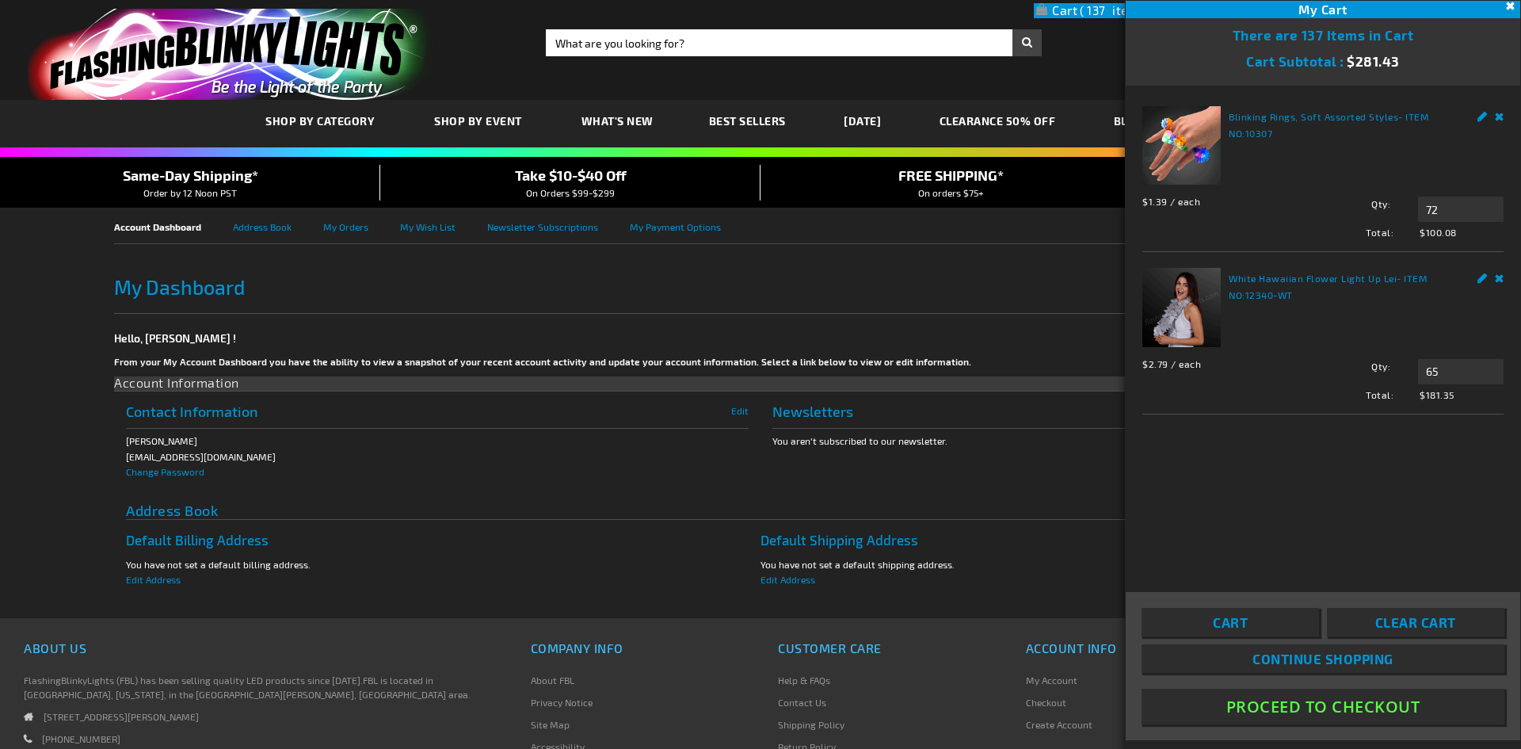
click at [1365, 707] on button "Proceed To Checkout" at bounding box center [1323, 707] width 363 height 36
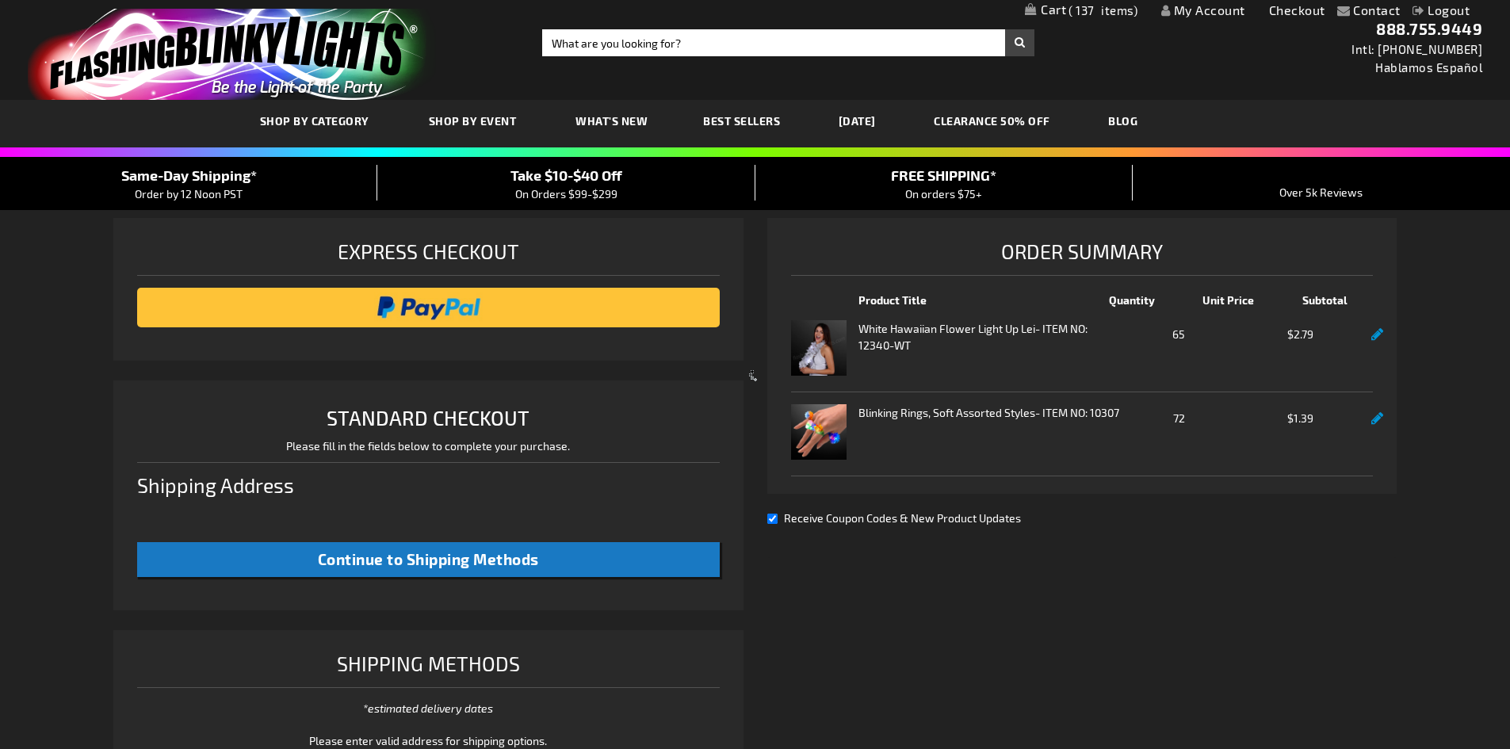
select select "US"
select select "18"
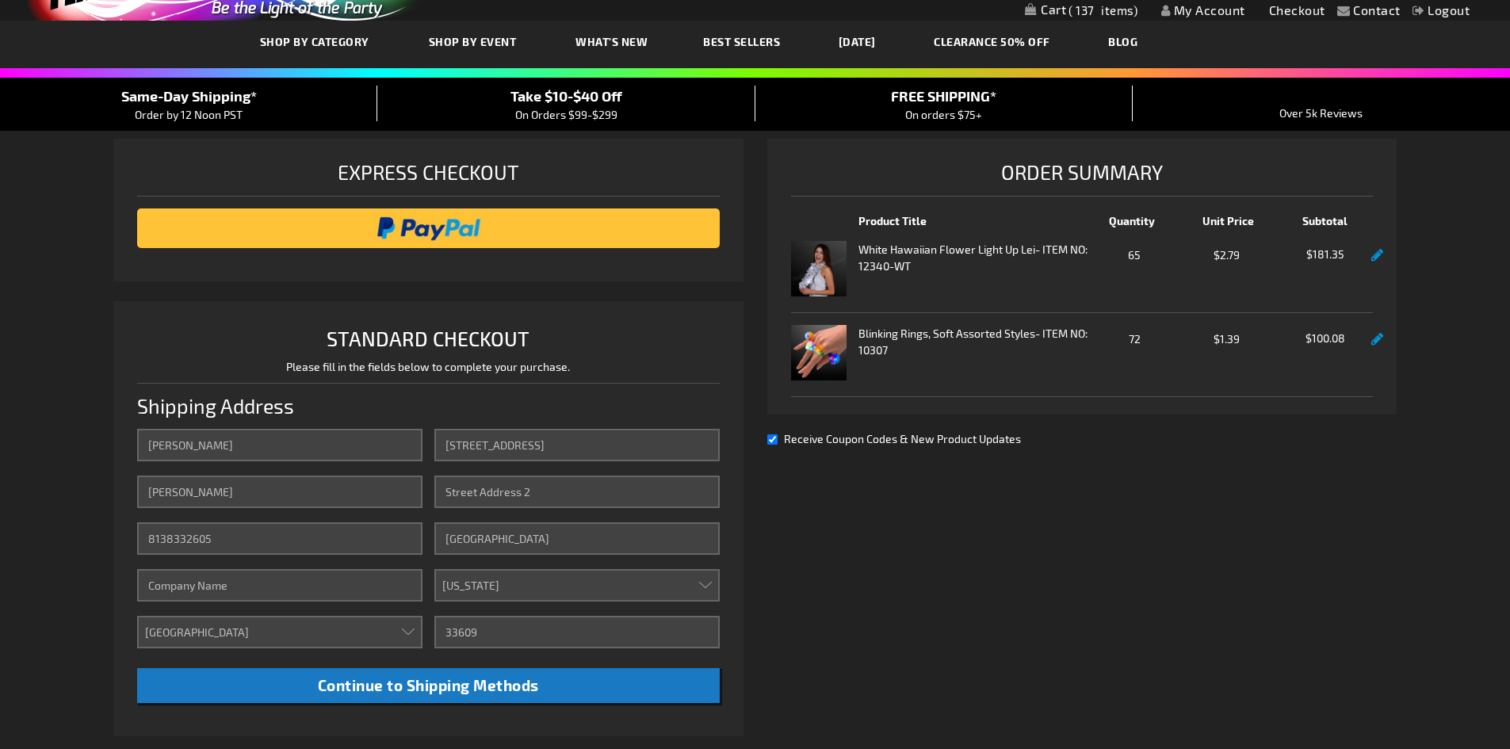
scroll to position [158, 0]
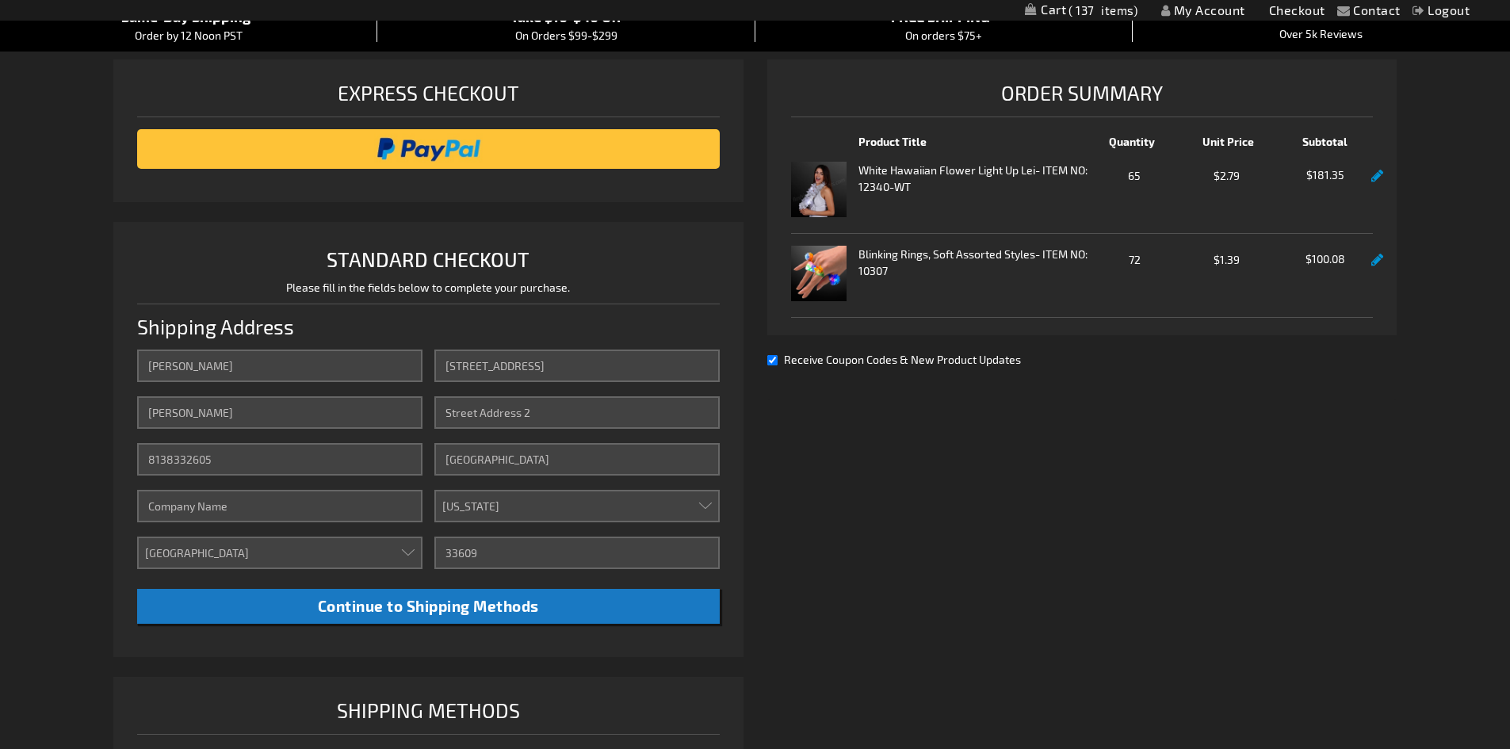
click at [770, 363] on input "Receive Coupon Codes & New Product Updates" at bounding box center [772, 360] width 10 height 10
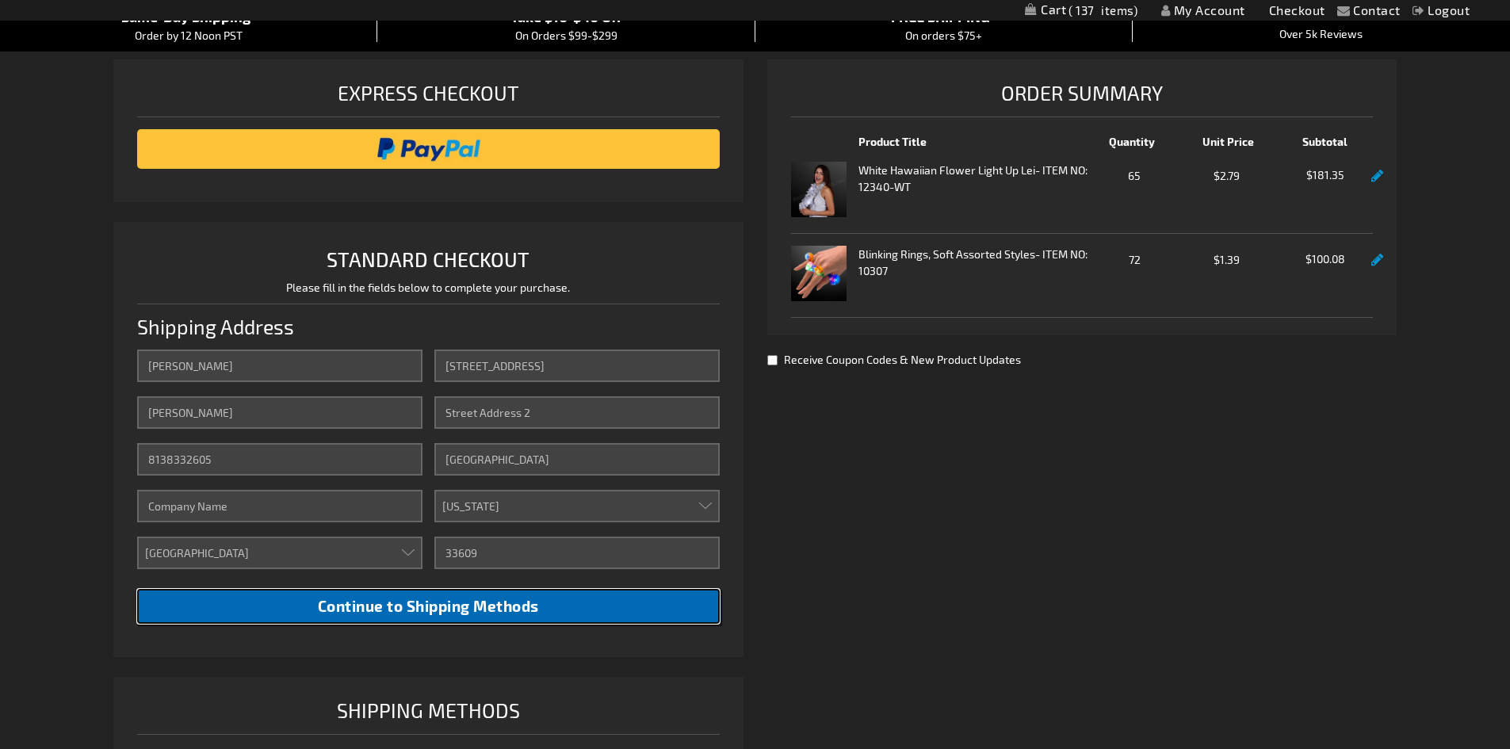
click at [487, 606] on span "Continue to Shipping Methods" at bounding box center [428, 606] width 221 height 18
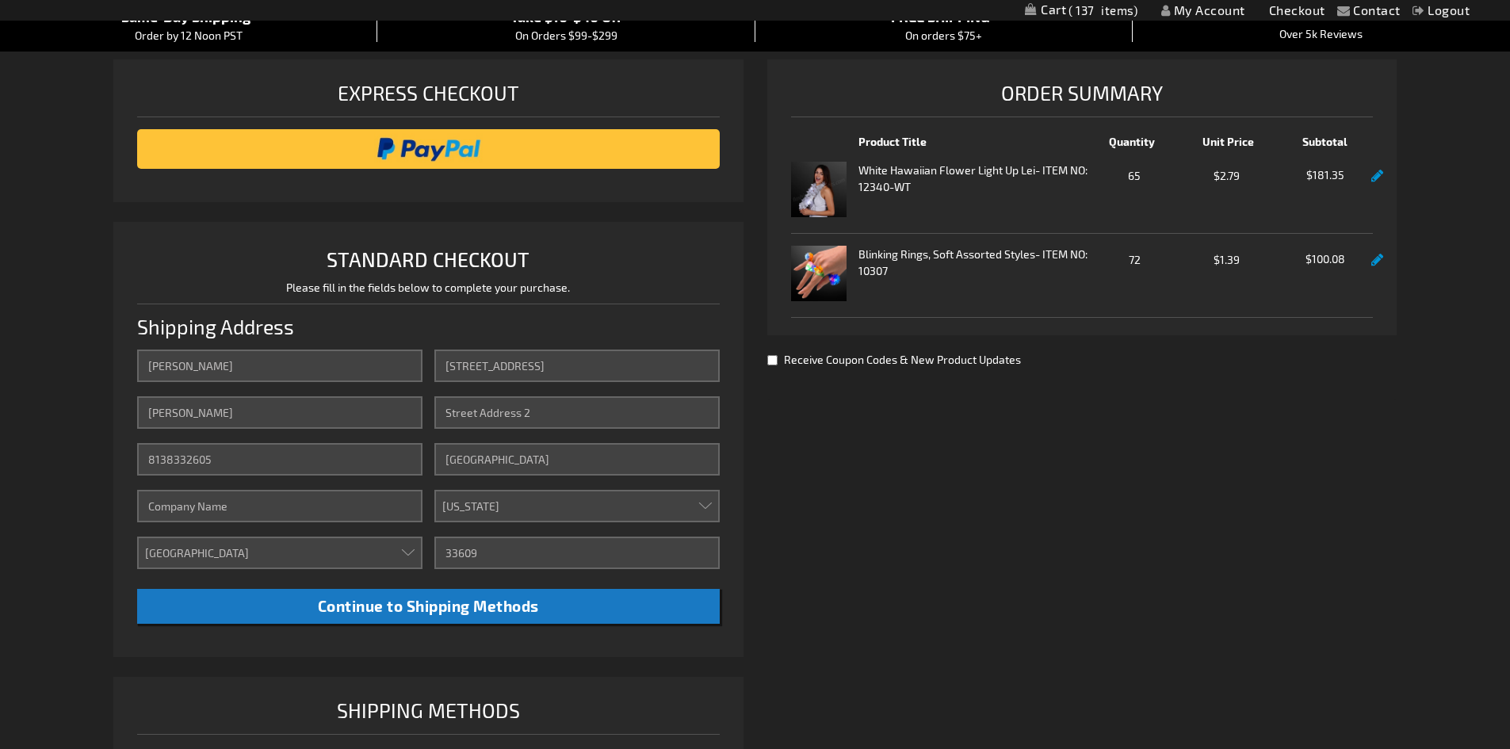
click at [773, 361] on input "Receive Coupon Codes & New Product Updates" at bounding box center [772, 360] width 10 height 10
checkbox input "true"
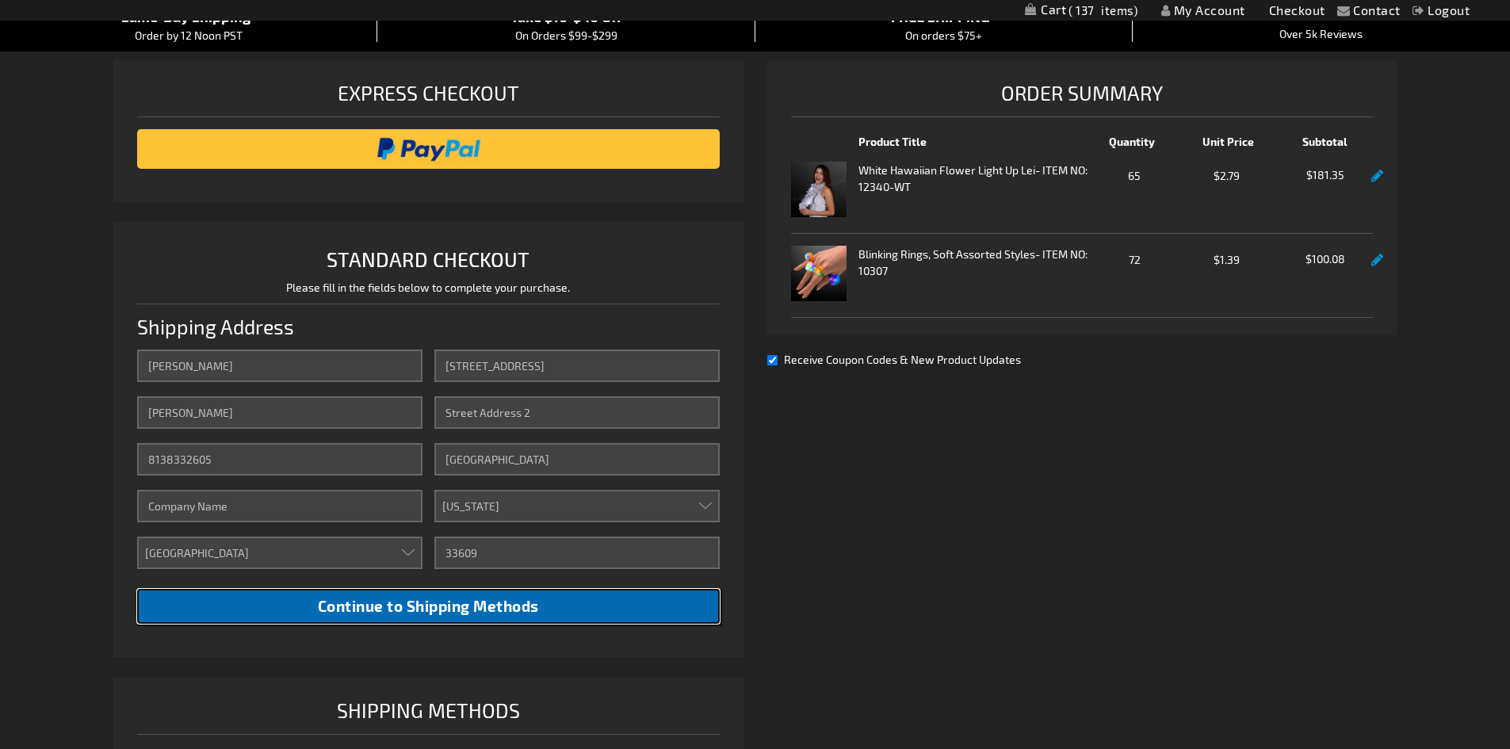
click at [474, 607] on span "Continue to Shipping Methods" at bounding box center [428, 606] width 221 height 18
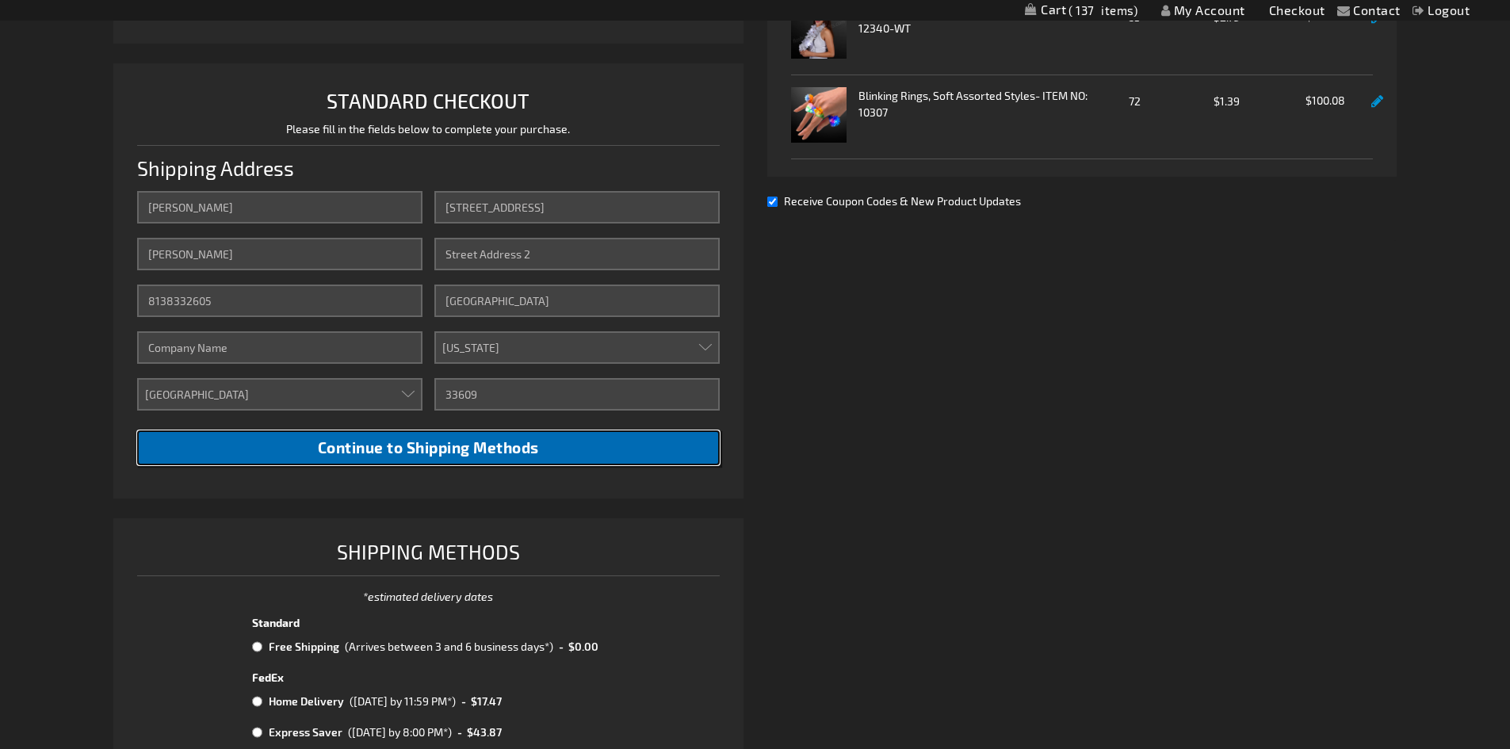
scroll to position [475, 0]
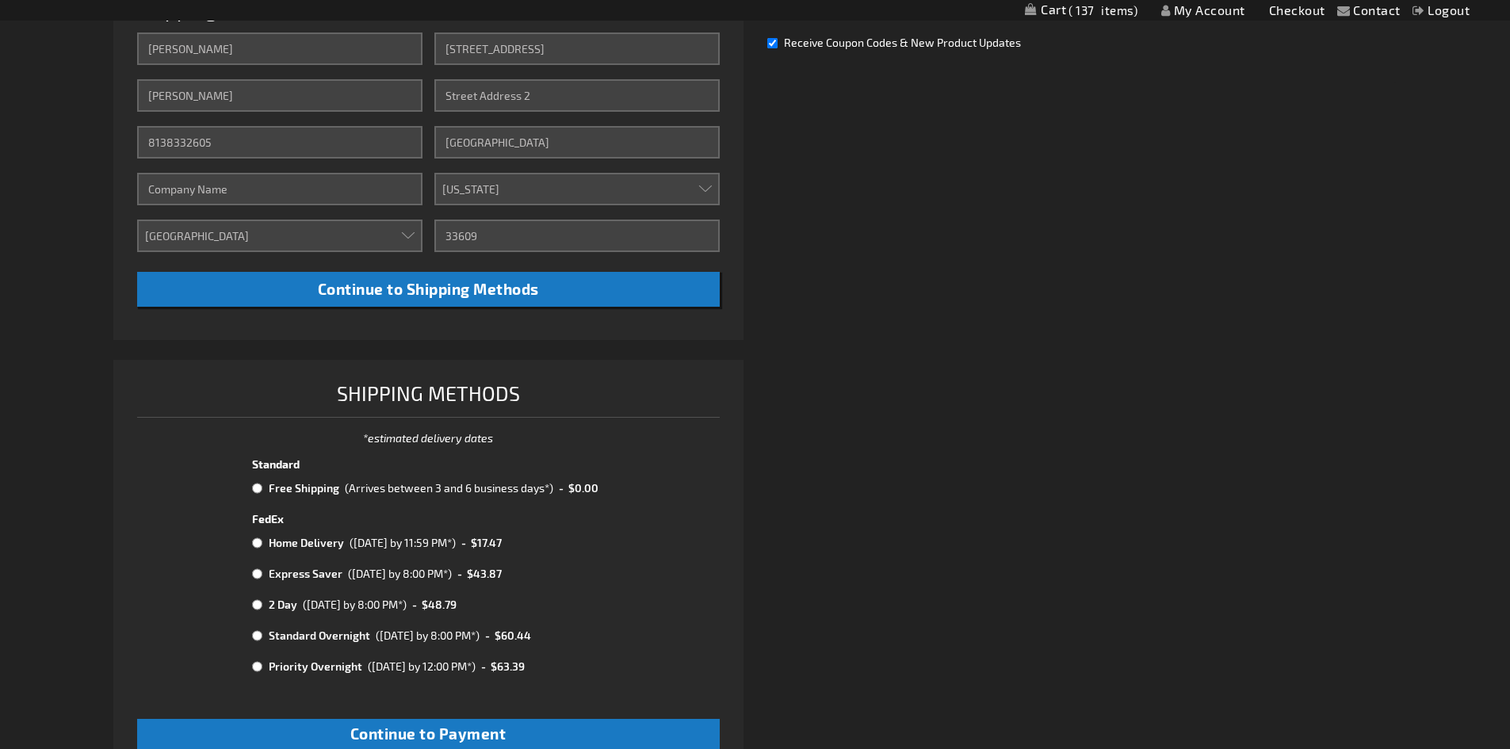
click at [259, 491] on input "radio" at bounding box center [257, 488] width 10 height 13
radio input "true"
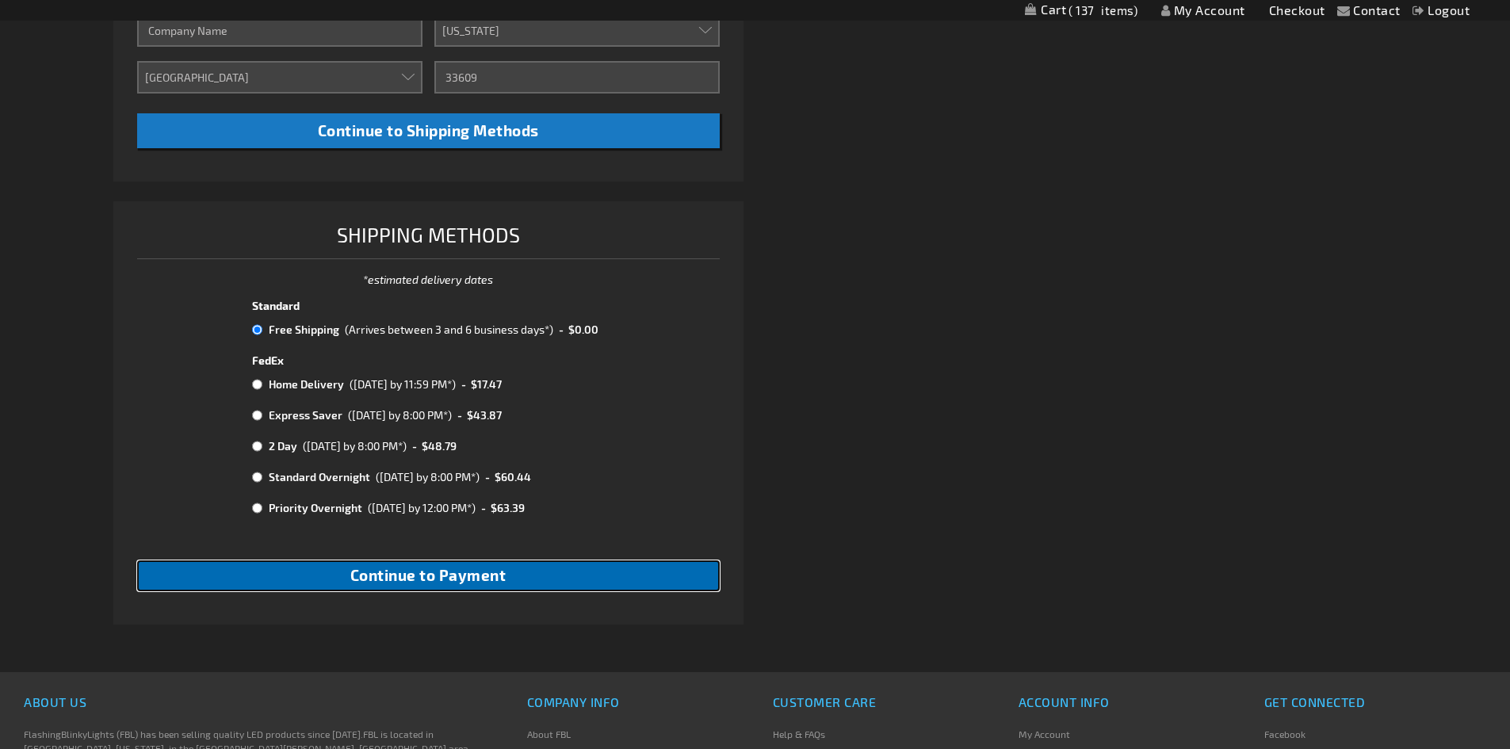
click at [492, 582] on span "Continue to Payment" at bounding box center [428, 575] width 156 height 18
checkbox input "true"
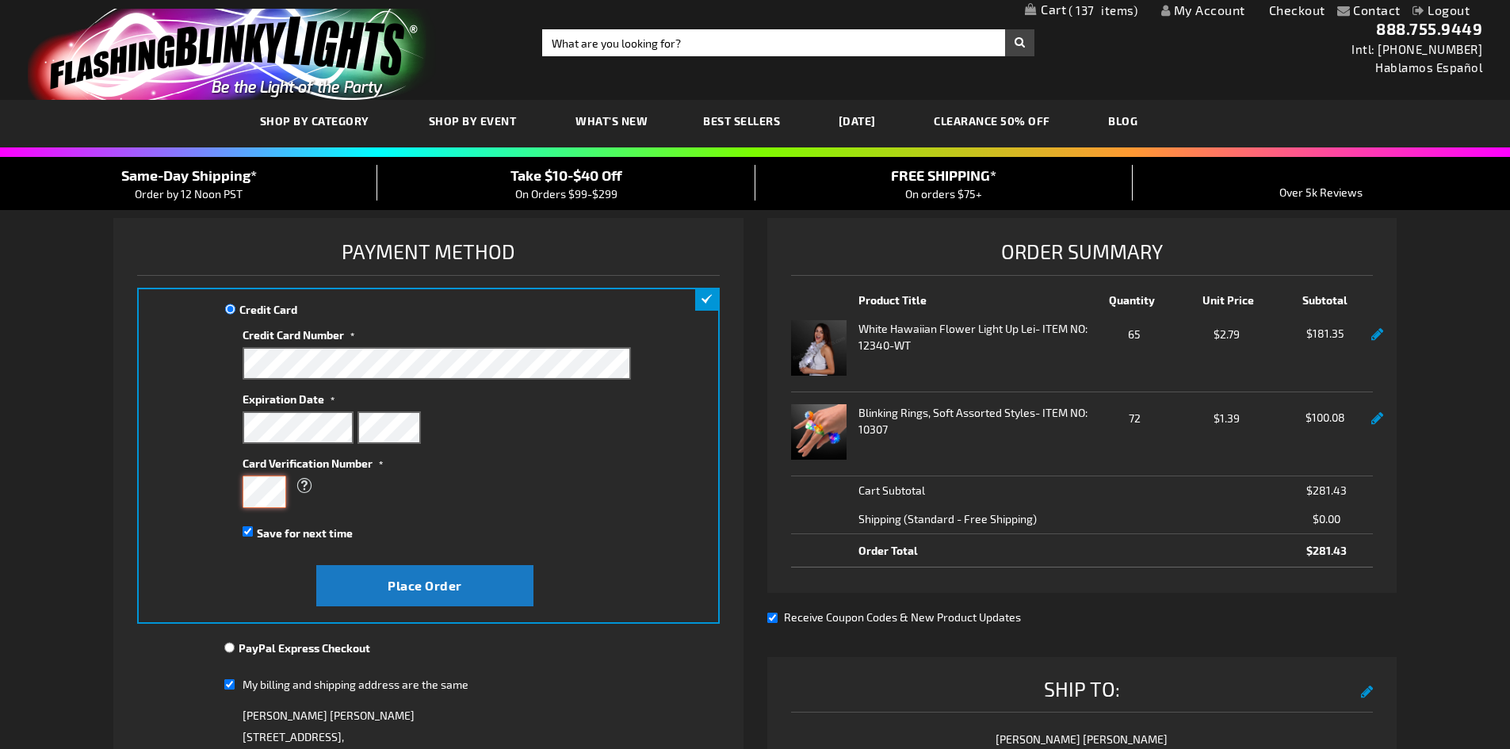
scroll to position [158, 0]
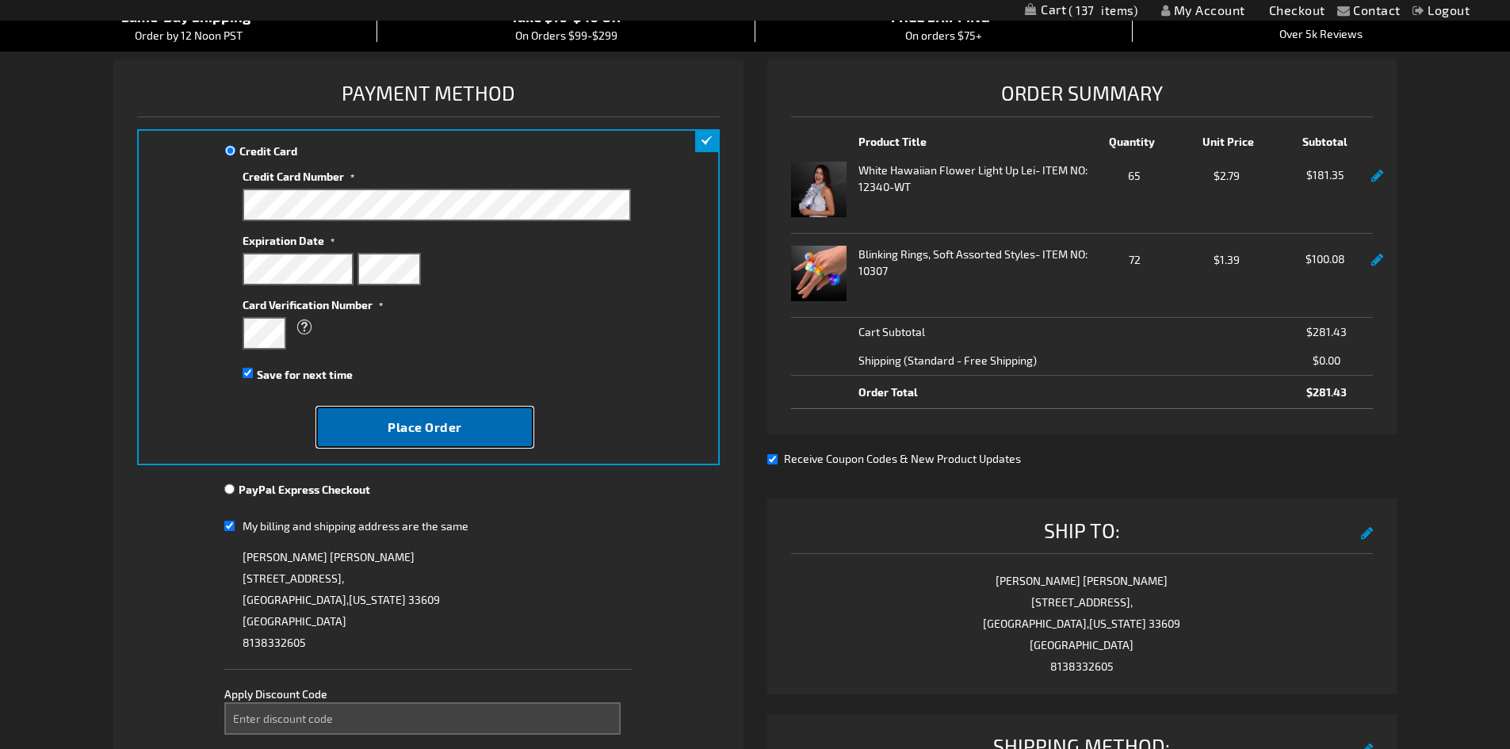
click at [428, 424] on span "Place Order" at bounding box center [424, 426] width 74 height 15
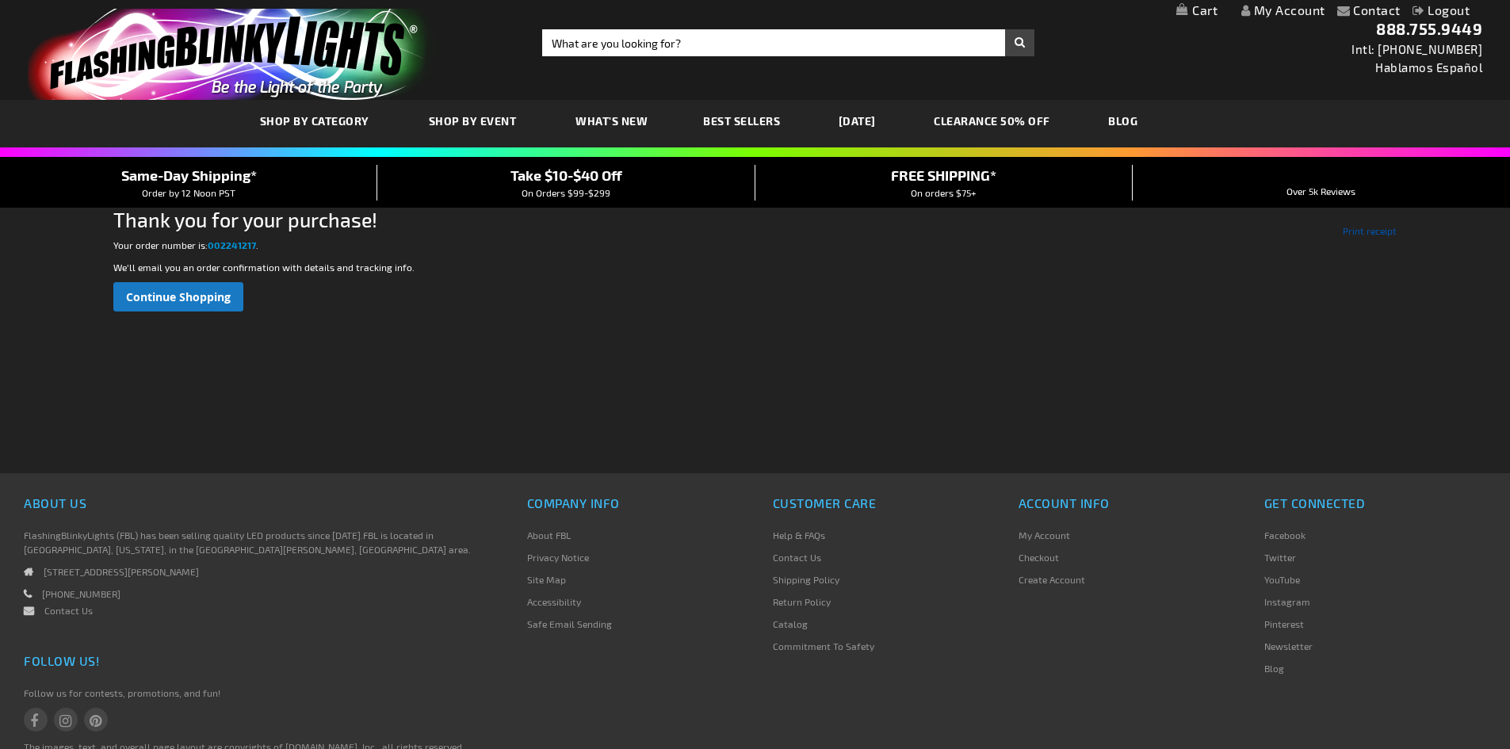
click at [1378, 227] on link "Print receipt" at bounding box center [1369, 230] width 54 height 14
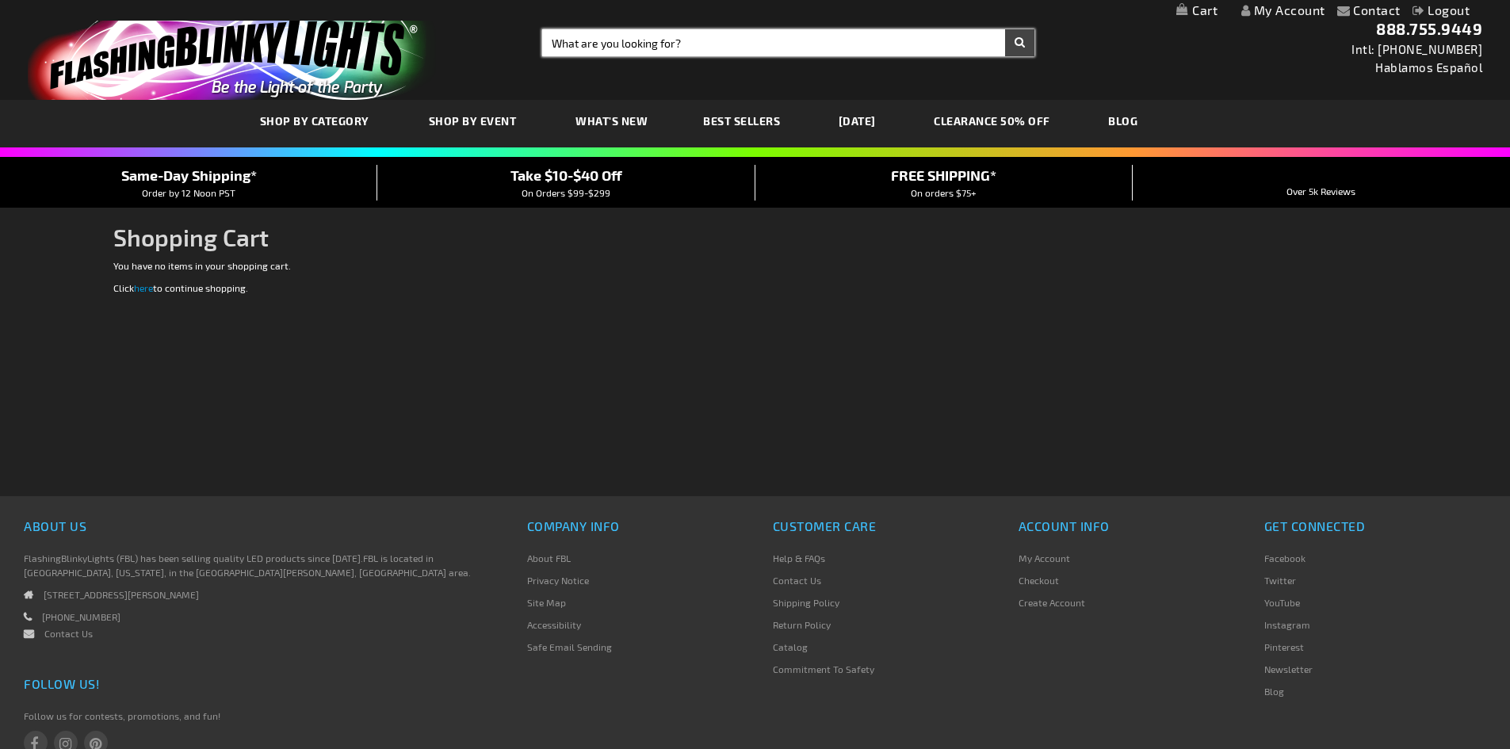
click at [631, 41] on input "Search" at bounding box center [788, 42] width 492 height 27
type input "white [PERSON_NAME]"
click at [1005, 29] on button "Search" at bounding box center [1019, 42] width 29 height 27
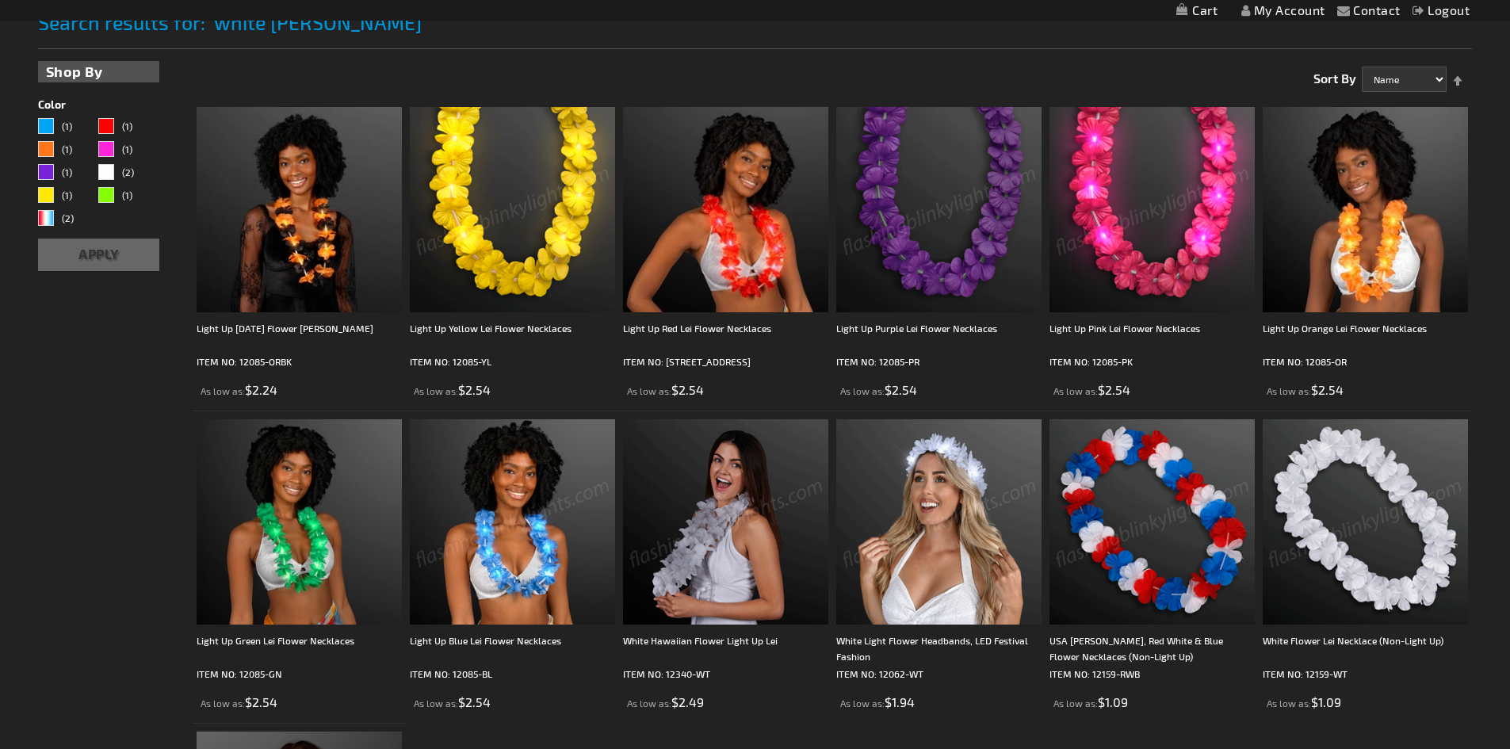
click at [719, 549] on img at bounding box center [725, 521] width 205 height 205
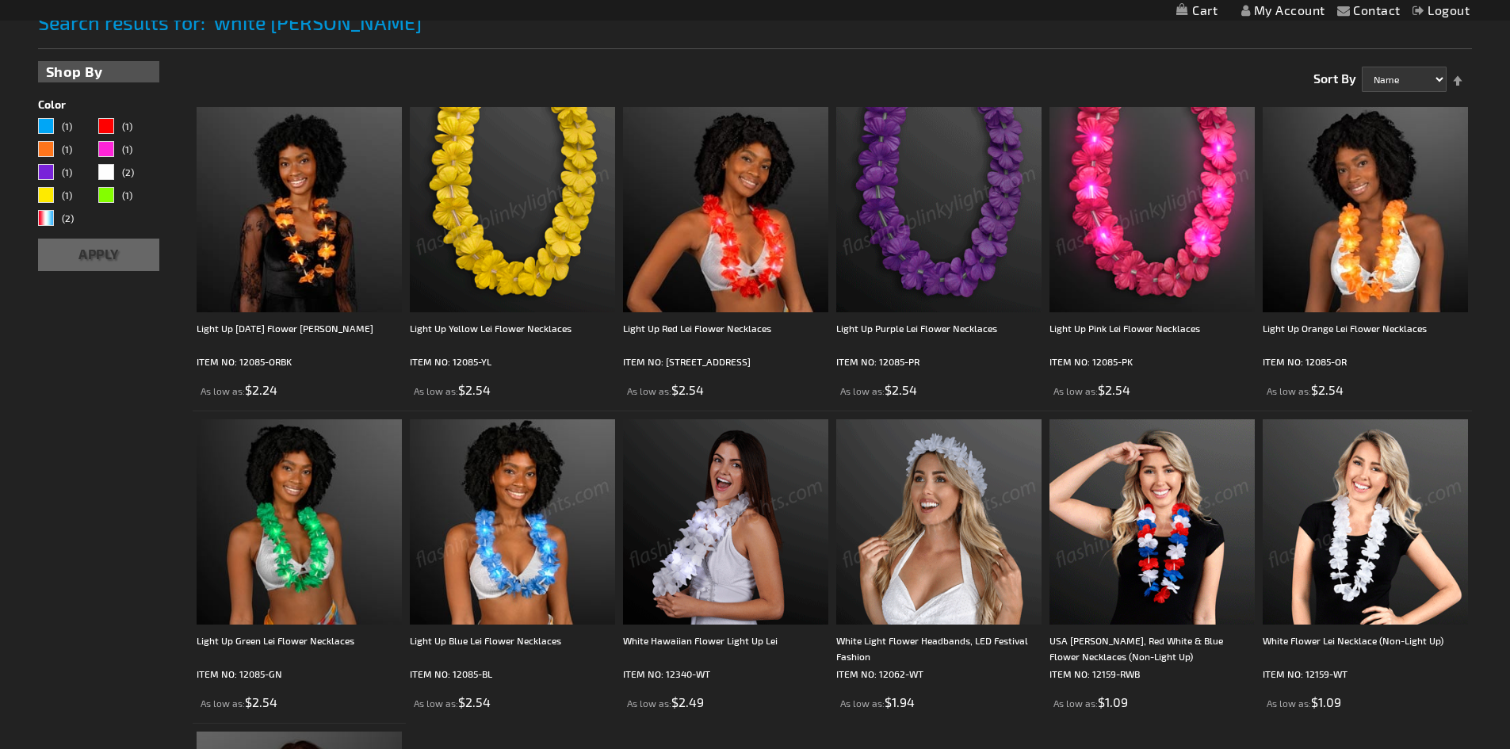
click at [734, 537] on img at bounding box center [725, 521] width 205 height 205
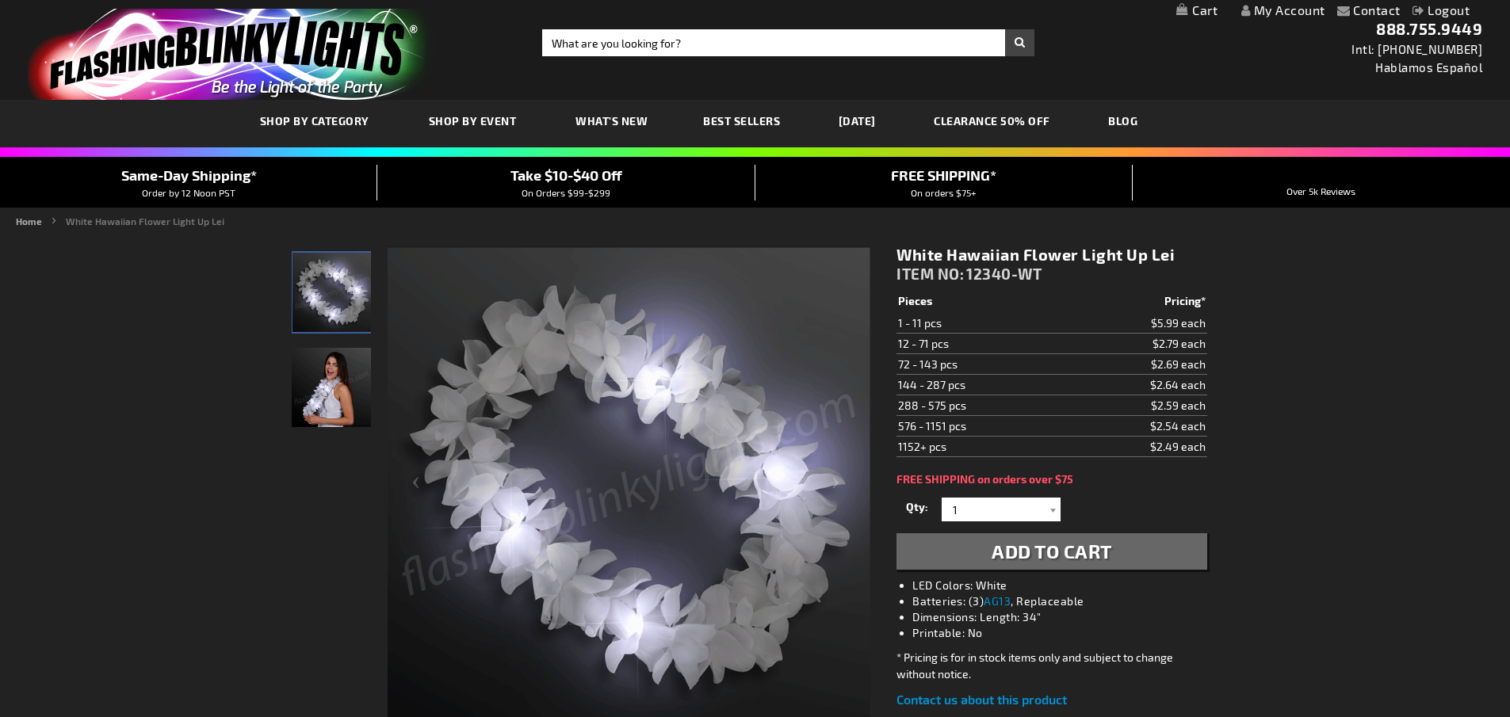
click at [777, 289] on img at bounding box center [628, 489] width 483 height 483
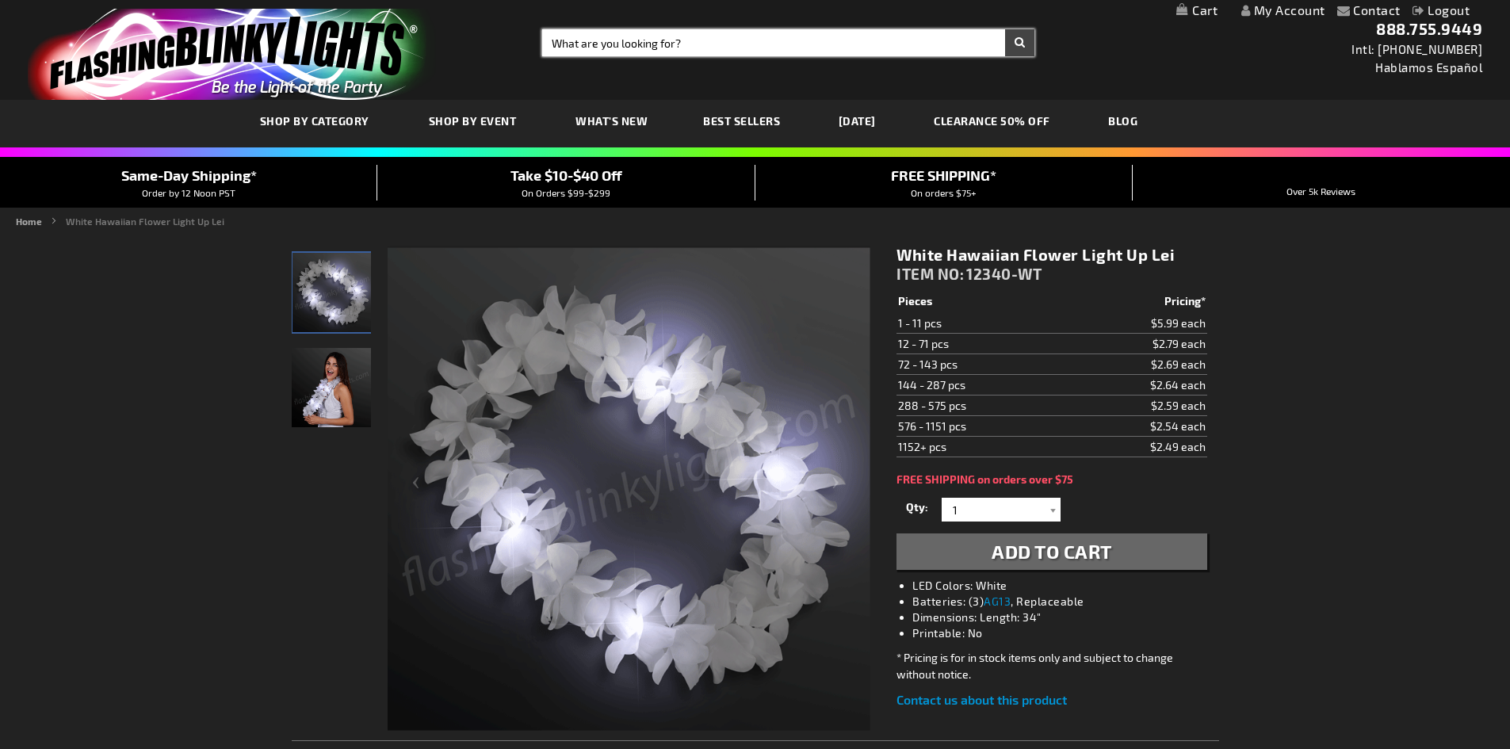
click at [665, 44] on input "Search" at bounding box center [788, 42] width 492 height 27
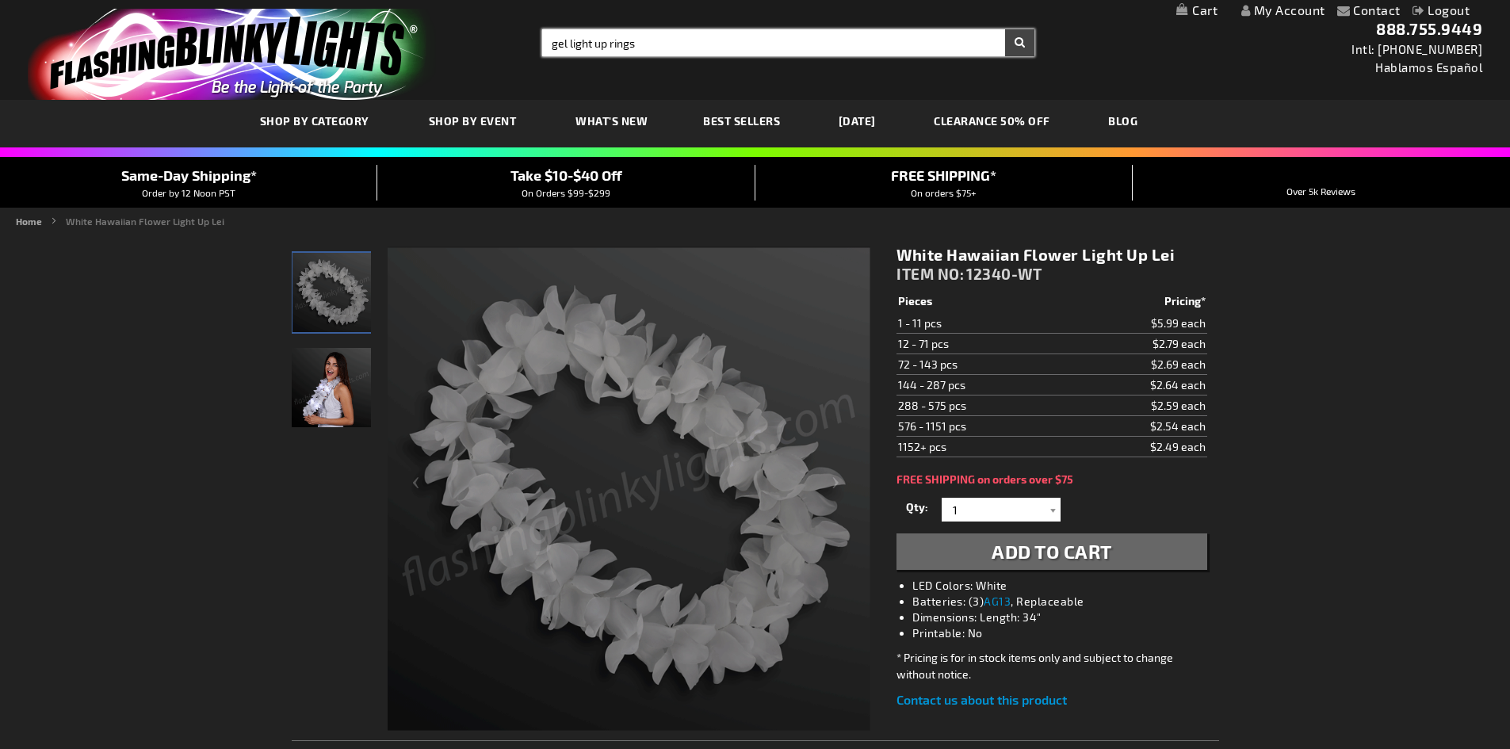
type input "gel light up rings"
click at [1005, 29] on button "Search" at bounding box center [1019, 42] width 29 height 27
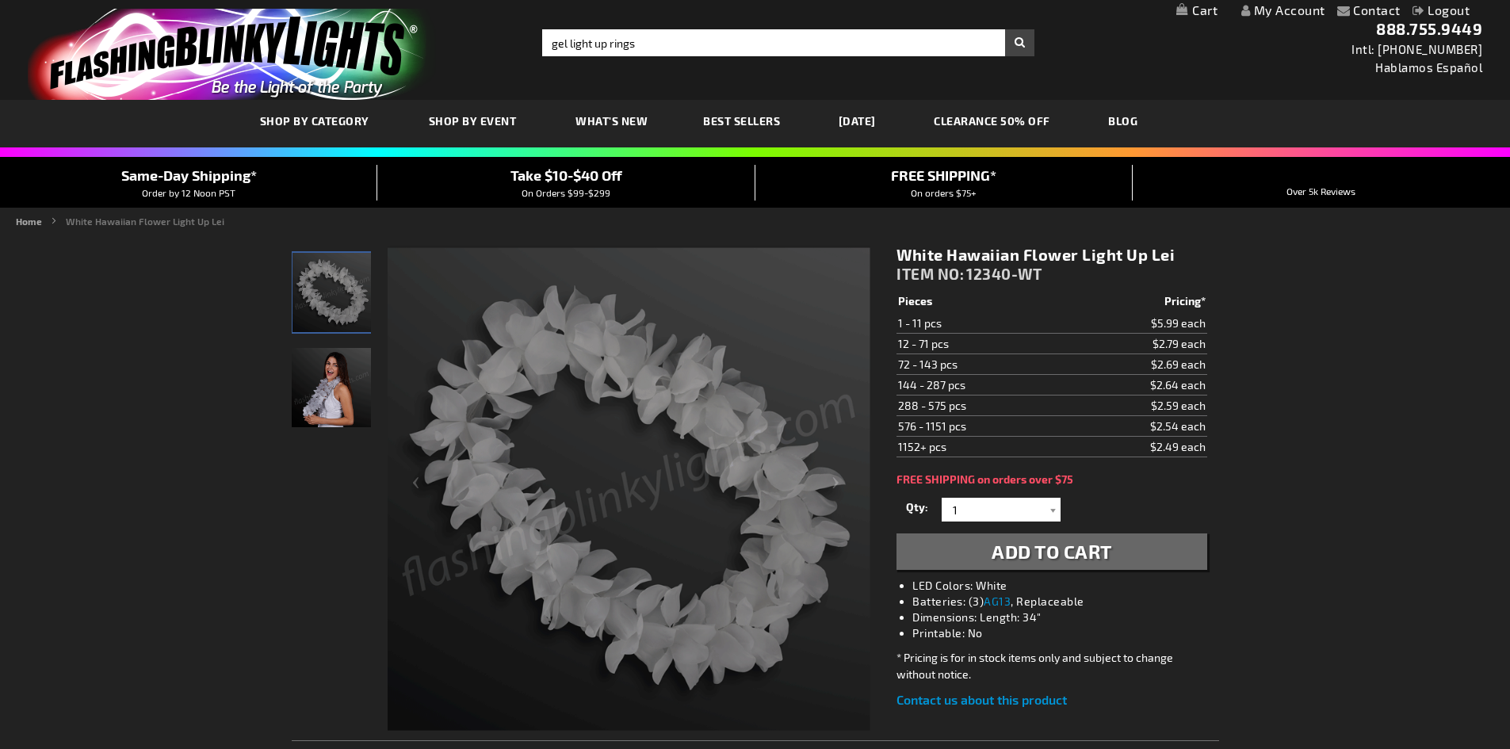
click at [1014, 41] on button "Search" at bounding box center [1019, 42] width 29 height 27
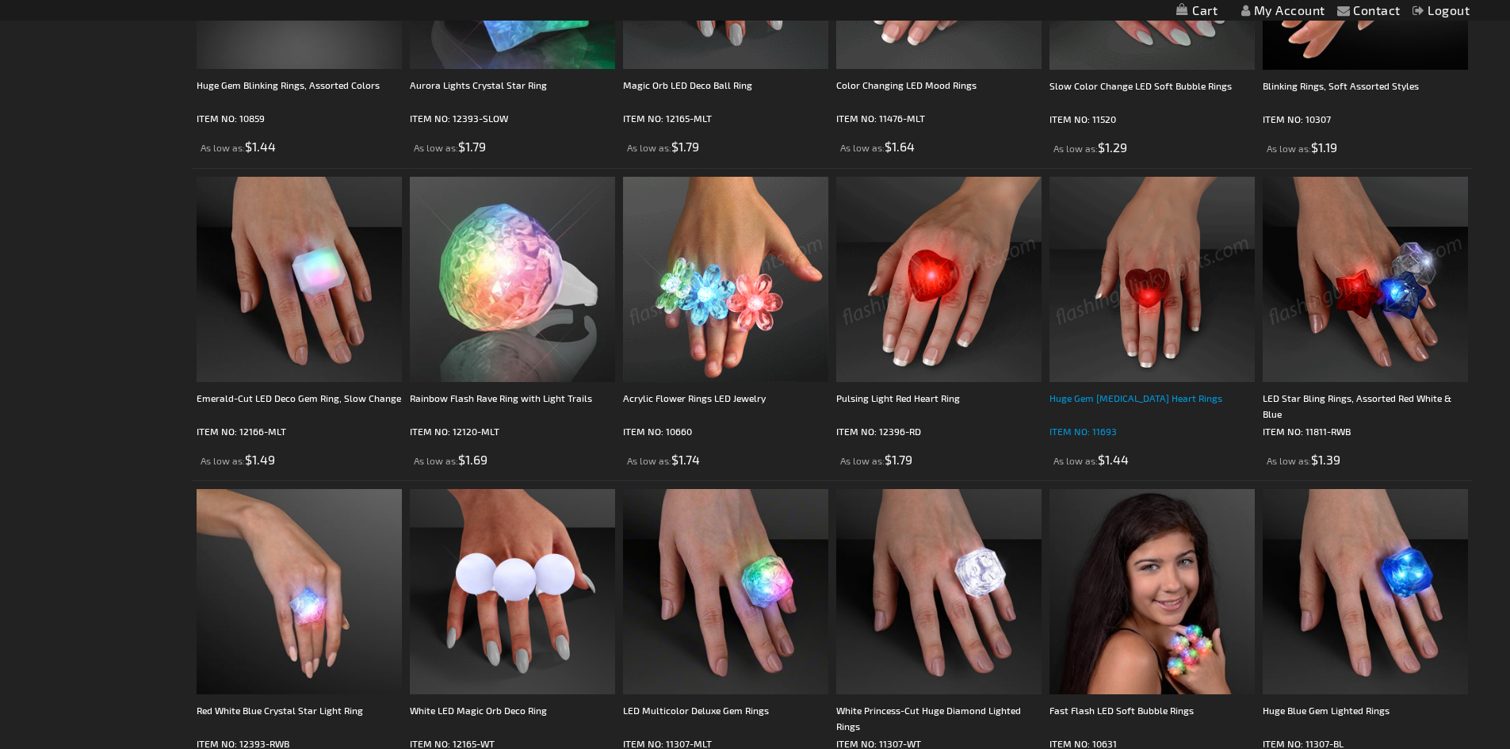
scroll to position [238, 0]
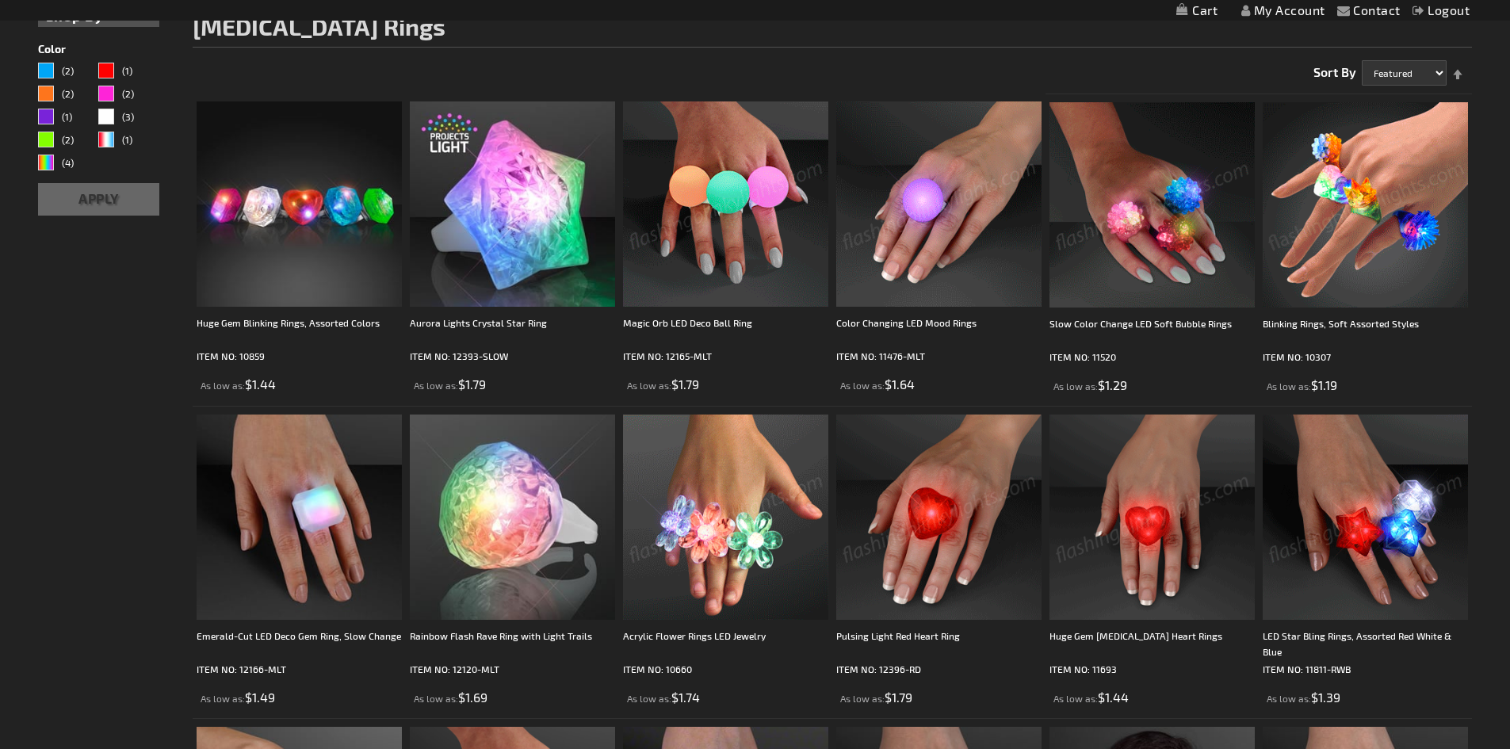
click at [1362, 229] on img at bounding box center [1364, 204] width 205 height 205
